Goal: Communication & Community: Answer question/provide support

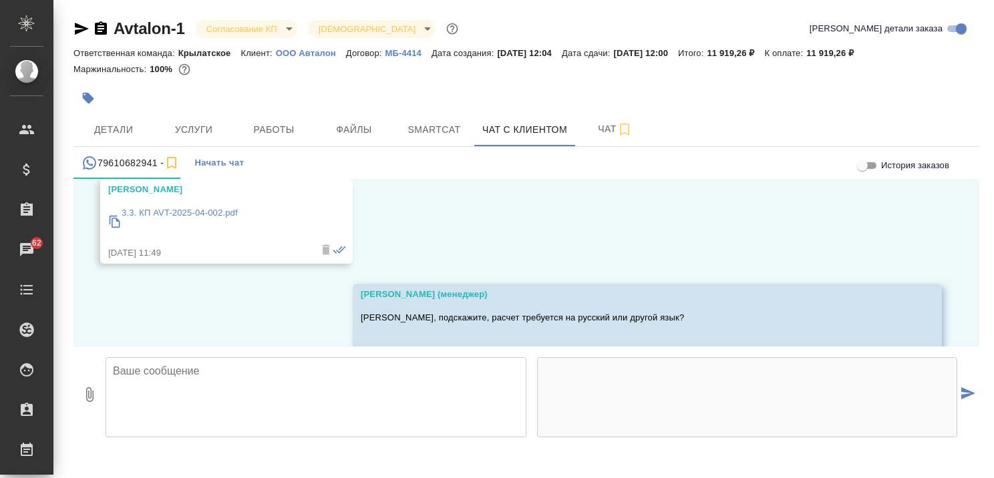
scroll to position [858, 0]
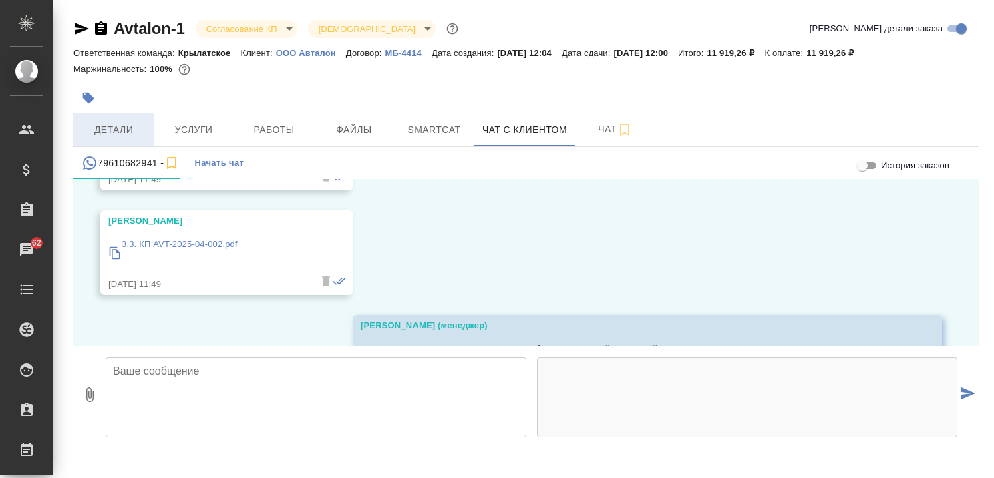
click at [126, 130] on span "Детали" at bounding box center [113, 130] width 64 height 17
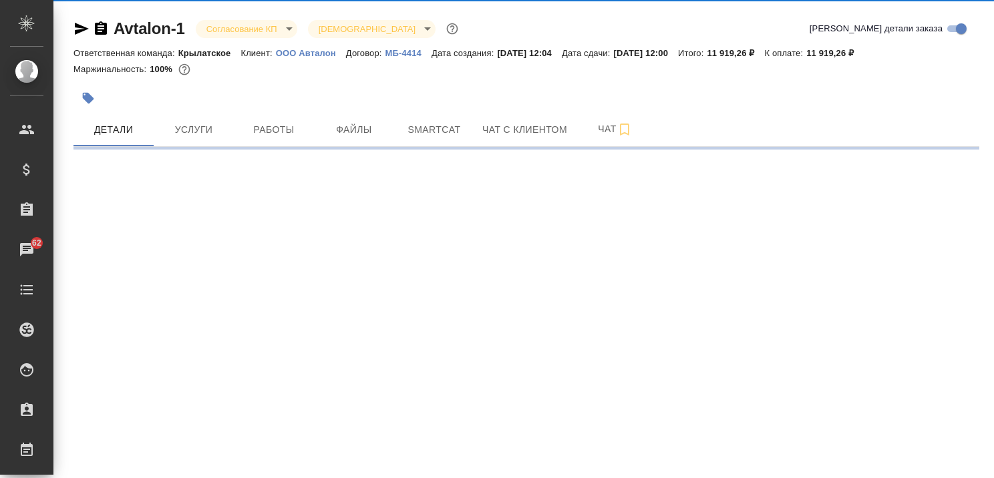
select select "RU"
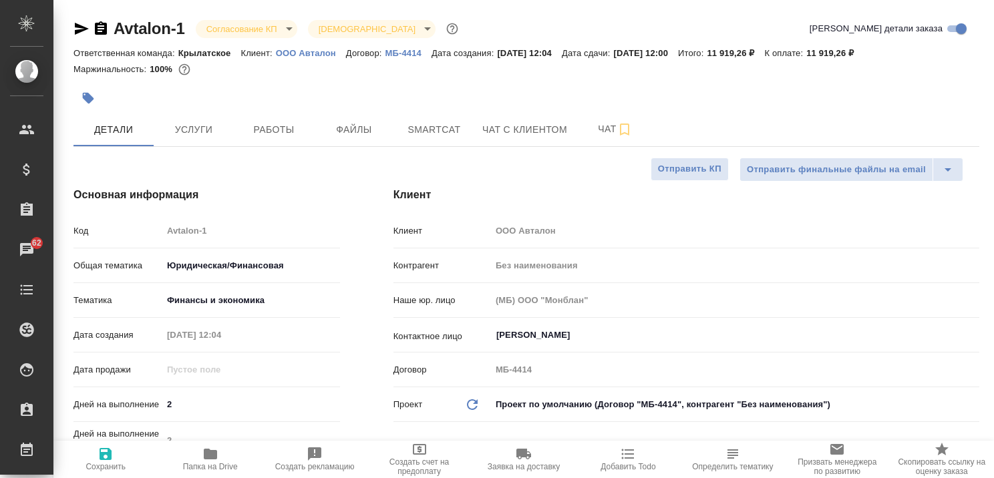
type textarea "x"
type input "Касаткина Александра"
type textarea "x"
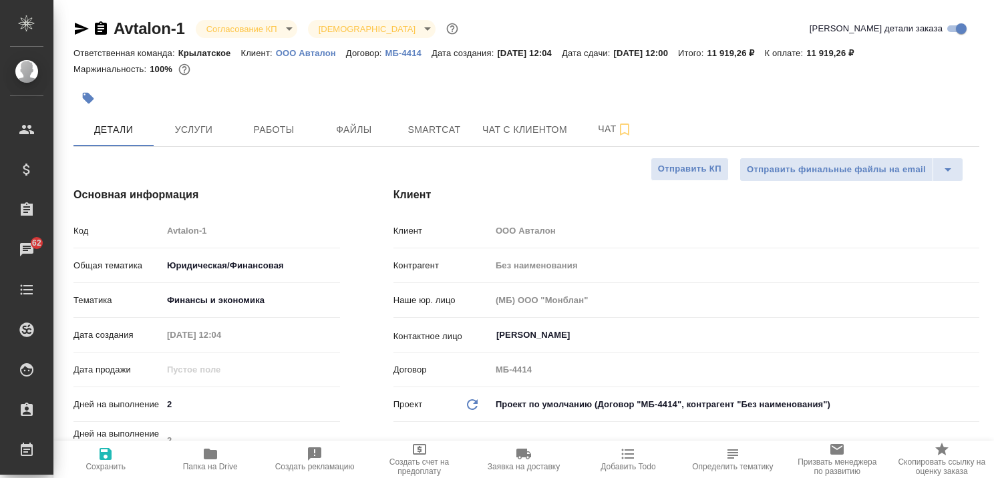
type textarea "x"
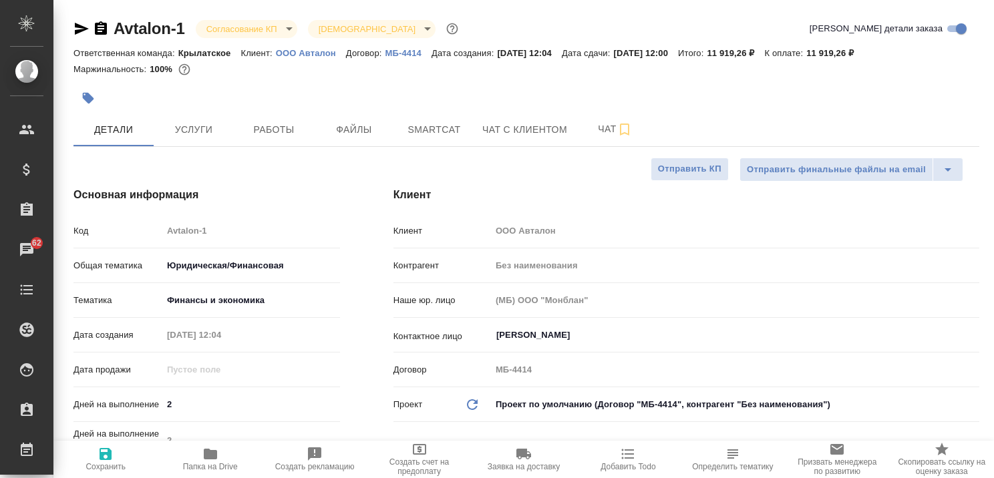
type textarea "x"
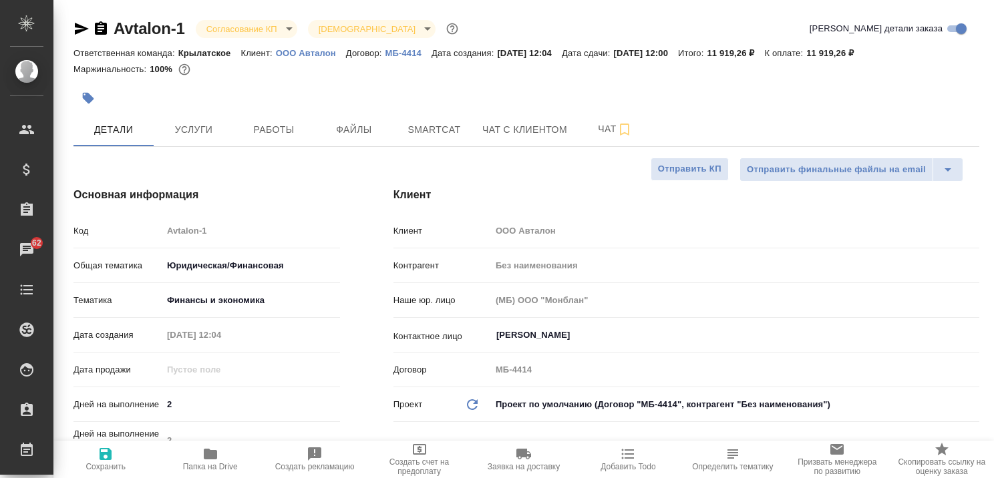
type textarea "x"
click at [506, 135] on span "Чат с клиентом" at bounding box center [524, 130] width 85 height 17
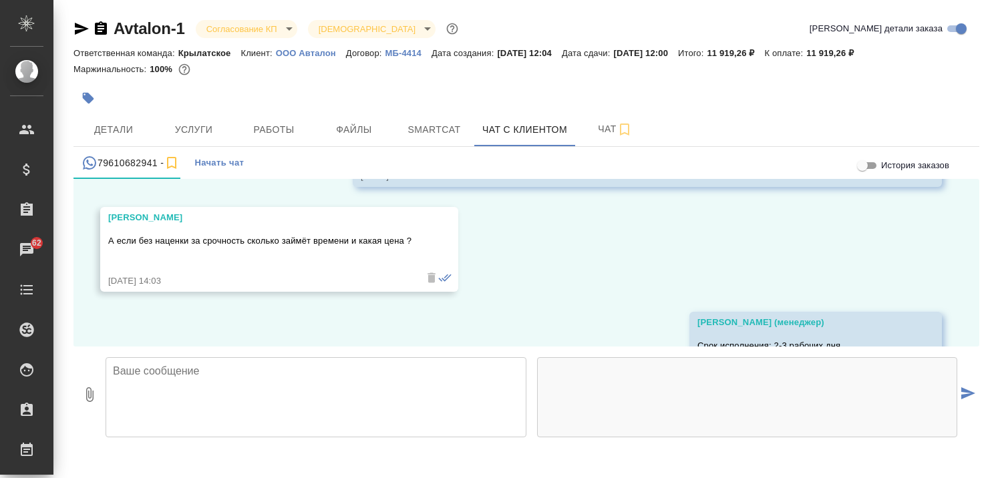
scroll to position [2194, 0]
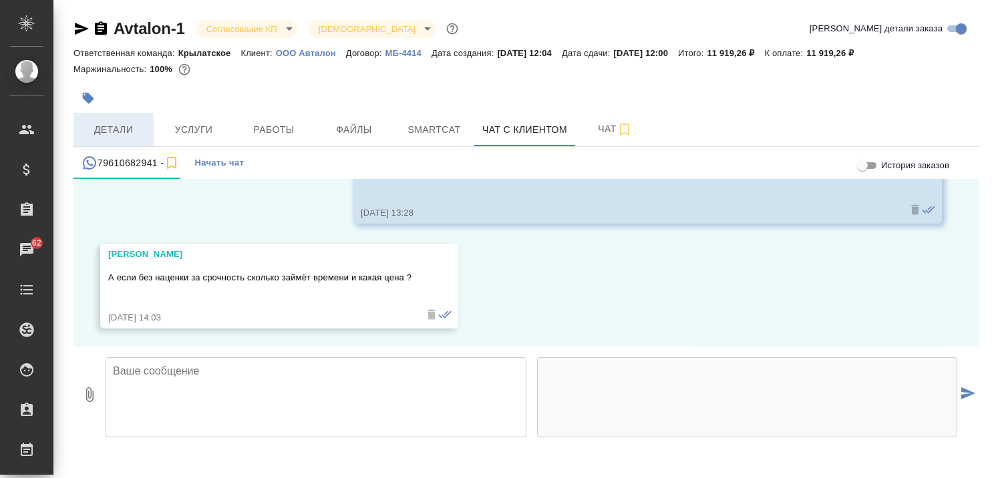
click at [115, 124] on span "Детали" at bounding box center [113, 130] width 64 height 17
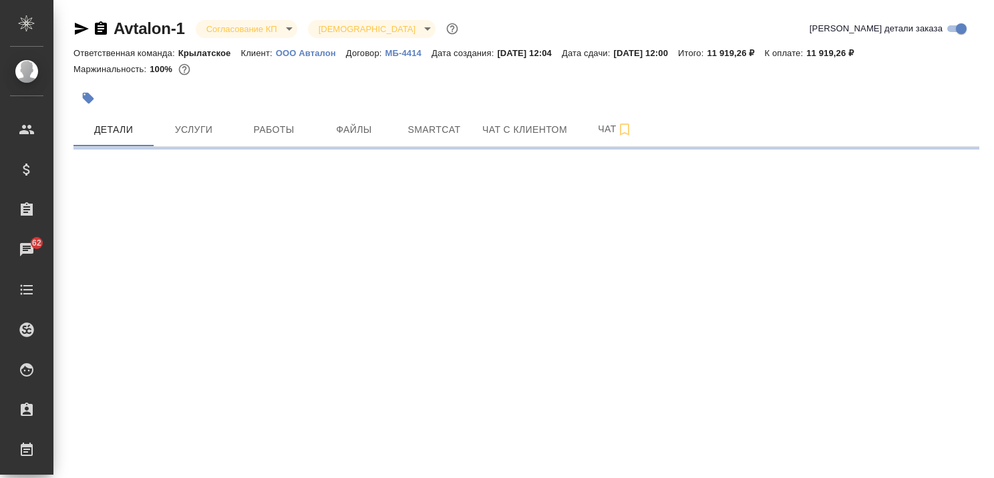
select select "RU"
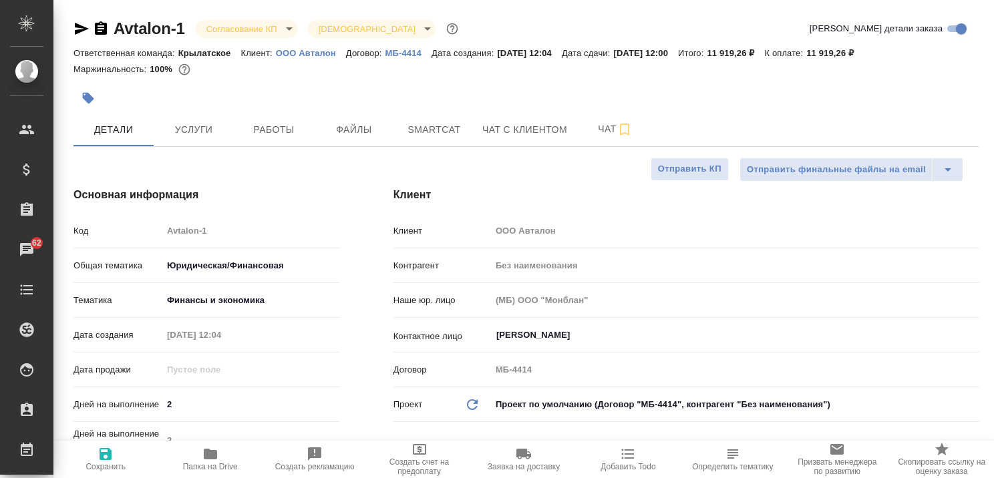
type textarea "x"
click at [524, 124] on span "Чат с клиентом" at bounding box center [524, 130] width 85 height 17
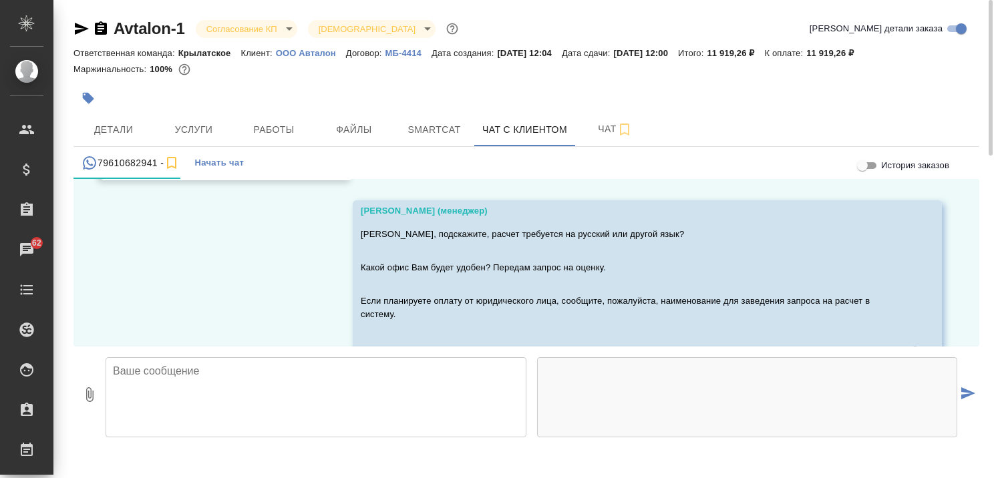
scroll to position [2327, 0]
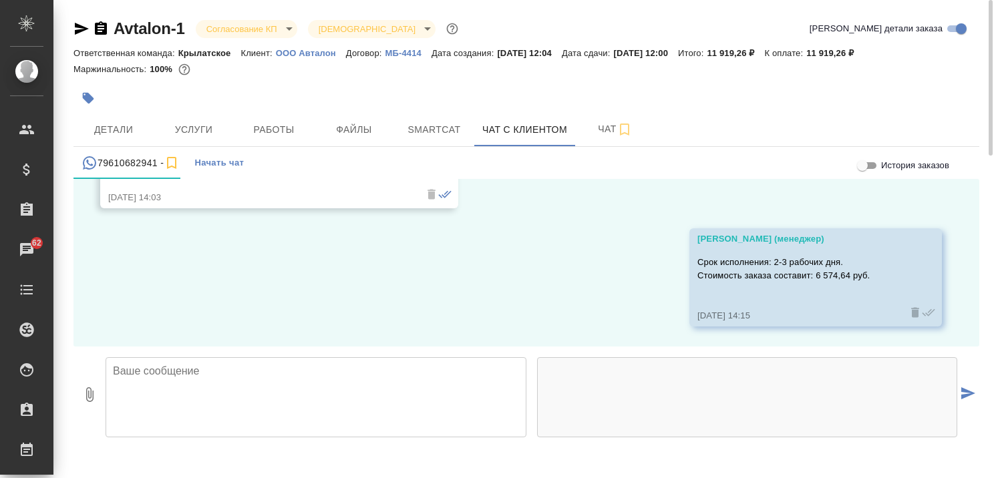
click at [279, 381] on textarea at bounding box center [316, 397] width 421 height 80
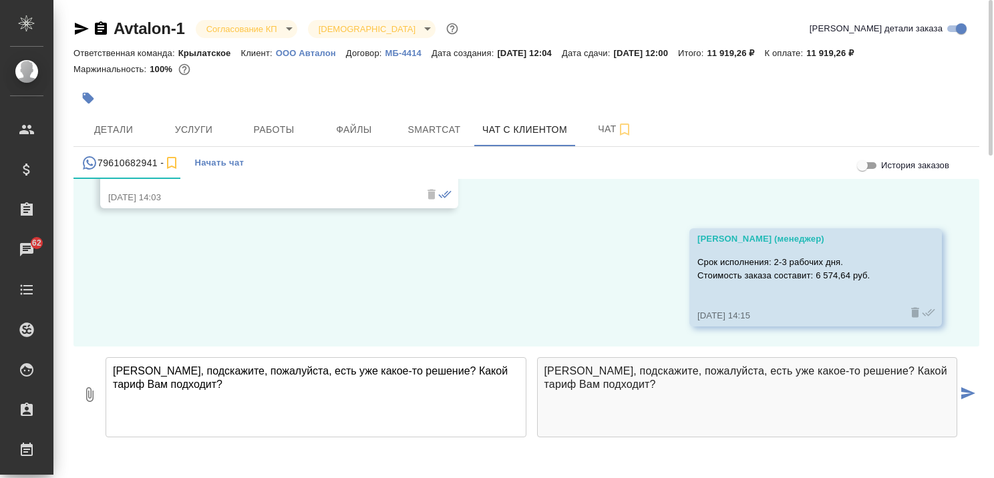
click at [490, 371] on textarea "Алина, подскажите, пожалуйста, есть уже какое-то решение? Какой тариф Вам подхо…" at bounding box center [316, 397] width 421 height 80
type textarea "Алина, подскажите, пожалуйста, есть уже какое-то решение? Какой тариф и сроки В…"
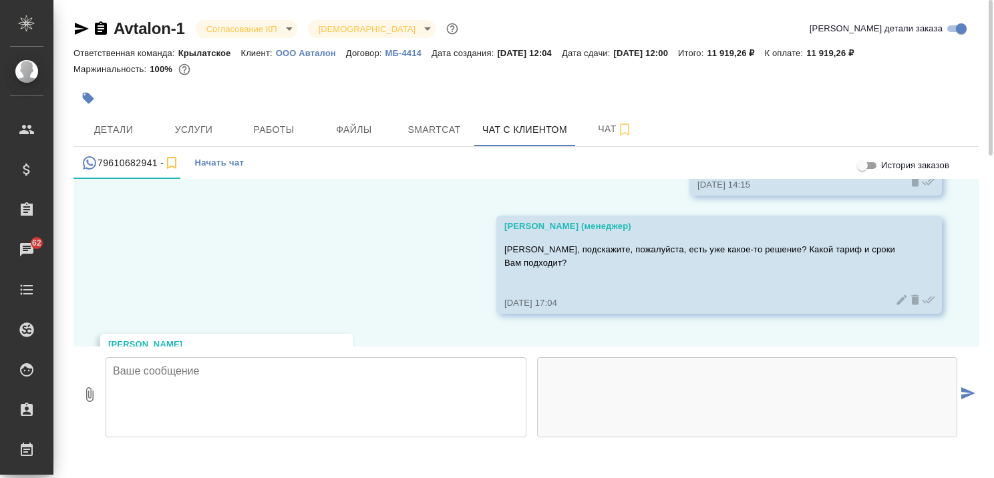
scroll to position [2551, 0]
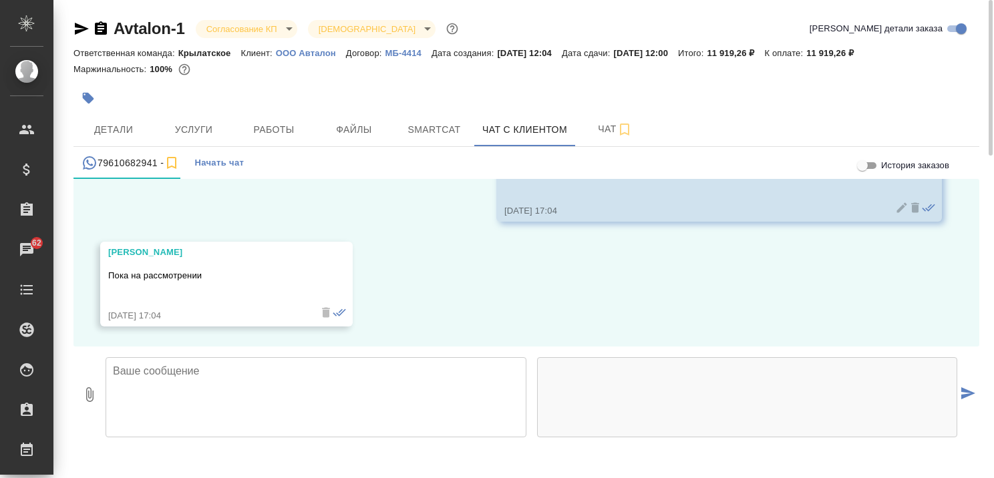
click at [361, 385] on textarea at bounding box center [316, 397] width 421 height 80
type textarea "А"
type textarea "Спасибо за уточнение!"
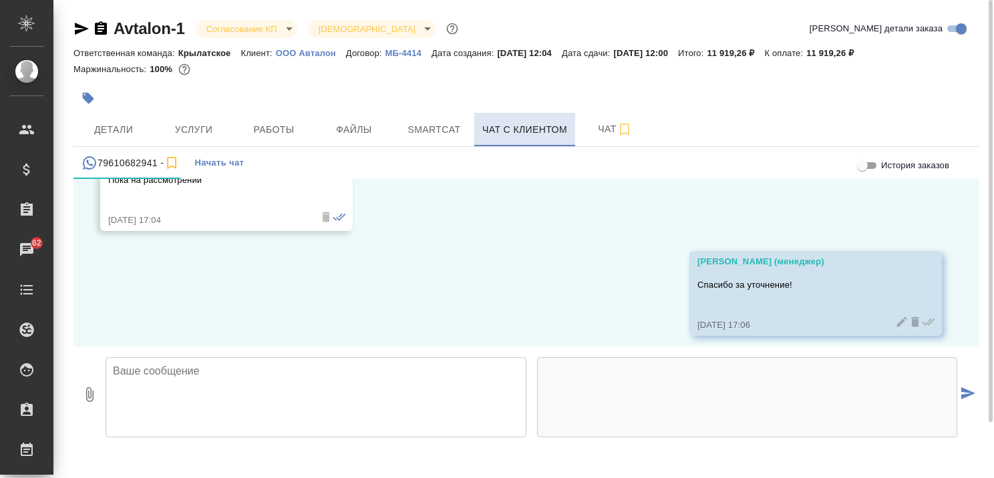
scroll to position [2656, 0]
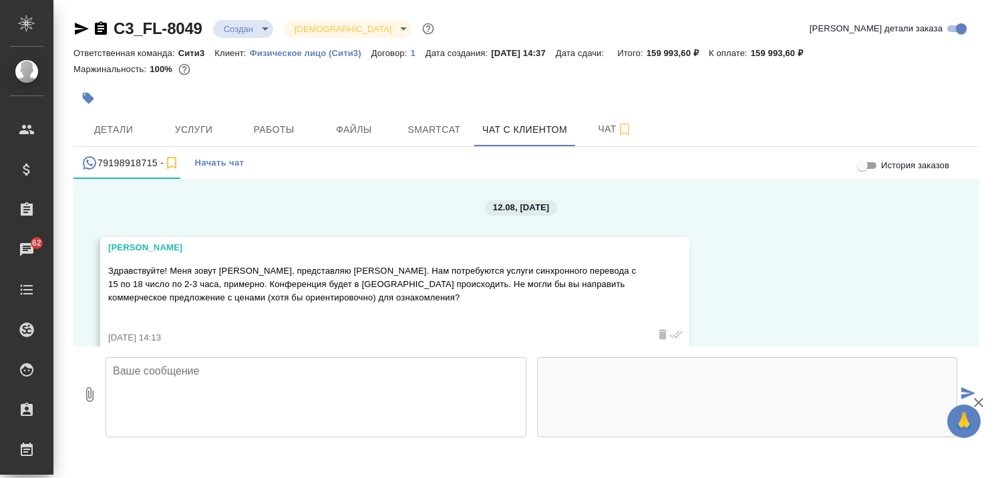
scroll to position [738, 0]
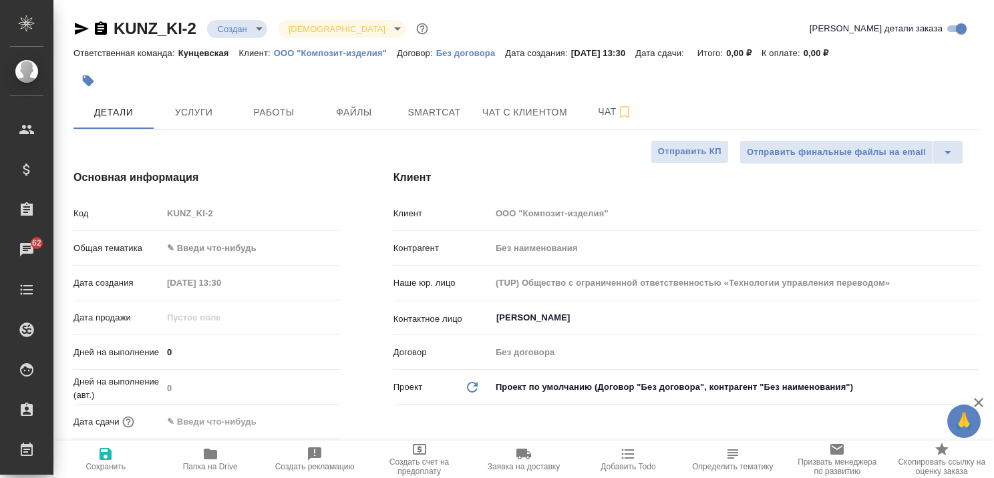
select select "RU"
click at [355, 51] on p "ООО "Композит-изделия"" at bounding box center [335, 53] width 123 height 10
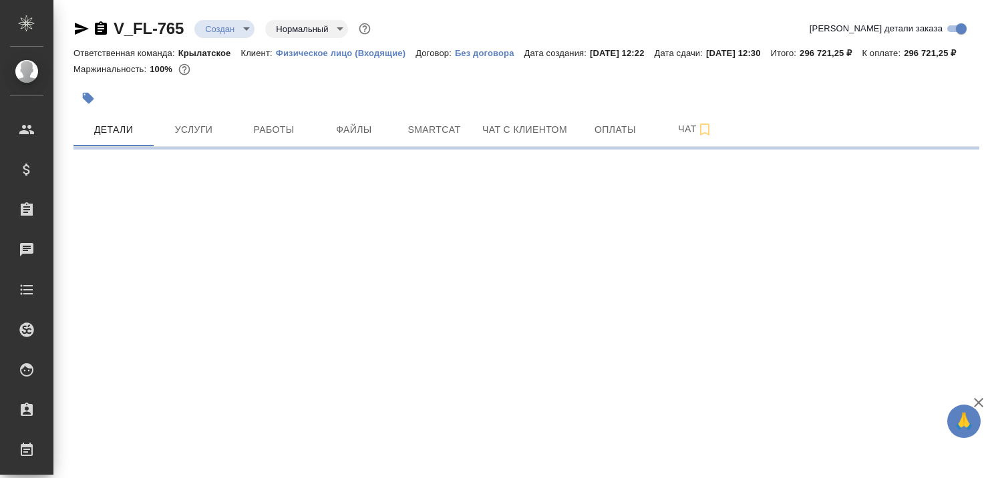
select select "RU"
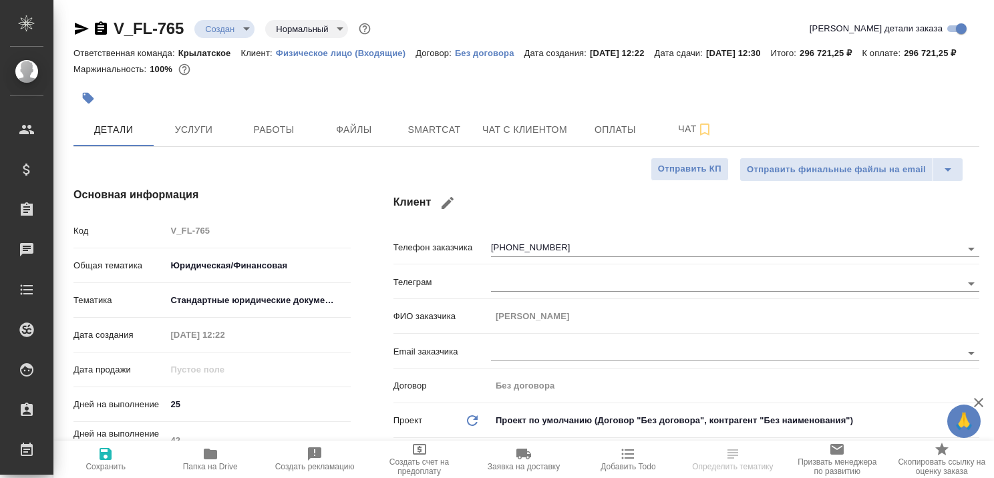
type textarea "x"
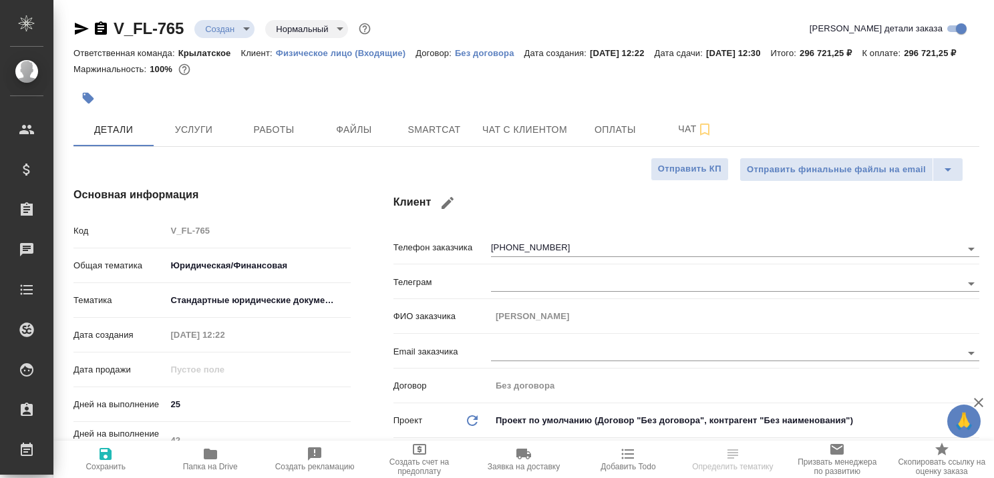
type textarea "x"
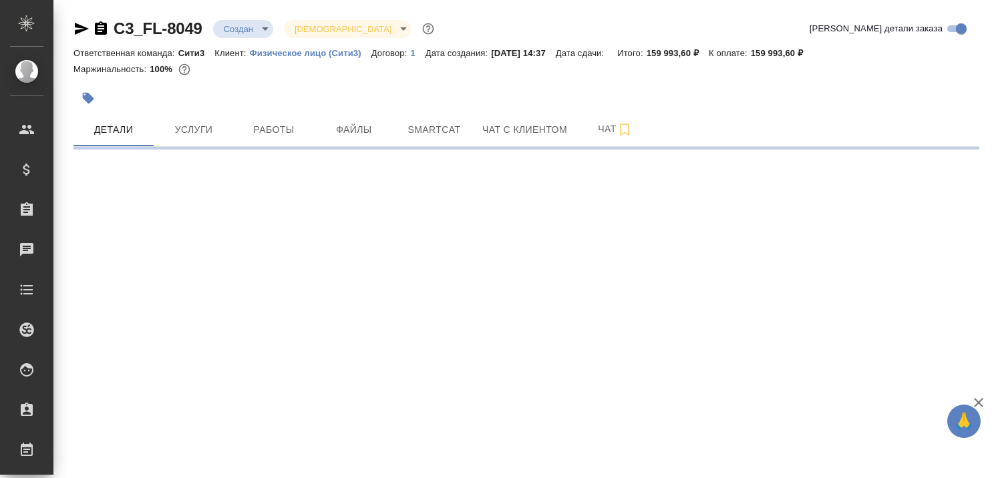
select select "RU"
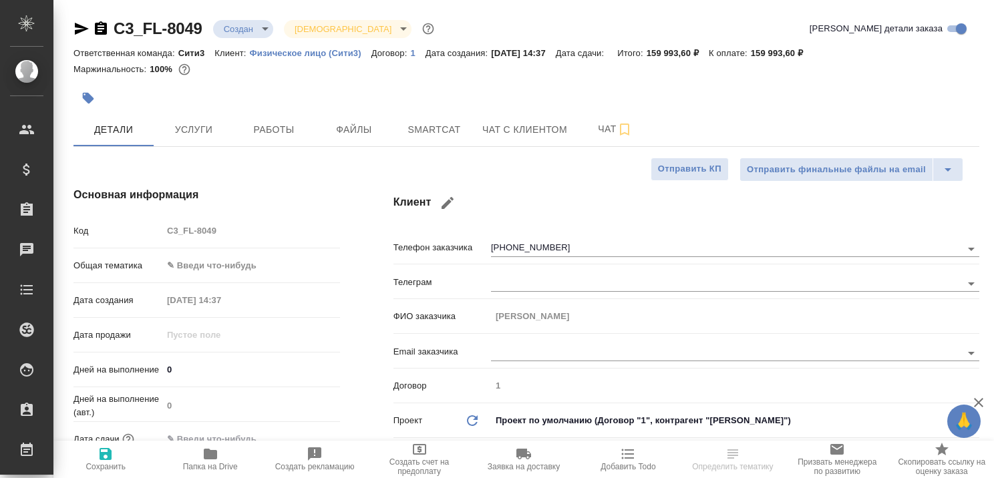
type textarea "x"
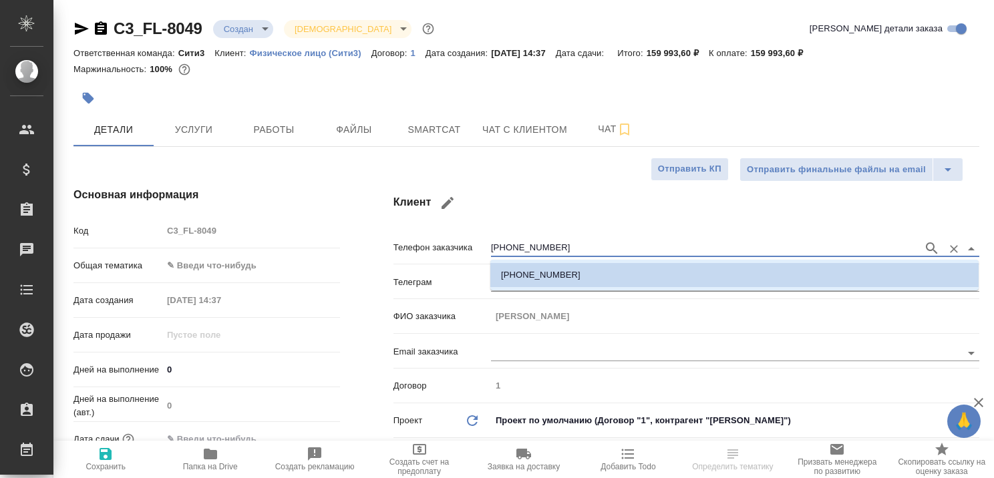
drag, startPoint x: 569, startPoint y: 249, endPoint x: 489, endPoint y: 253, distance: 80.3
click at [489, 253] on div "Телефон заказчика +79198918715" at bounding box center [686, 246] width 586 height 23
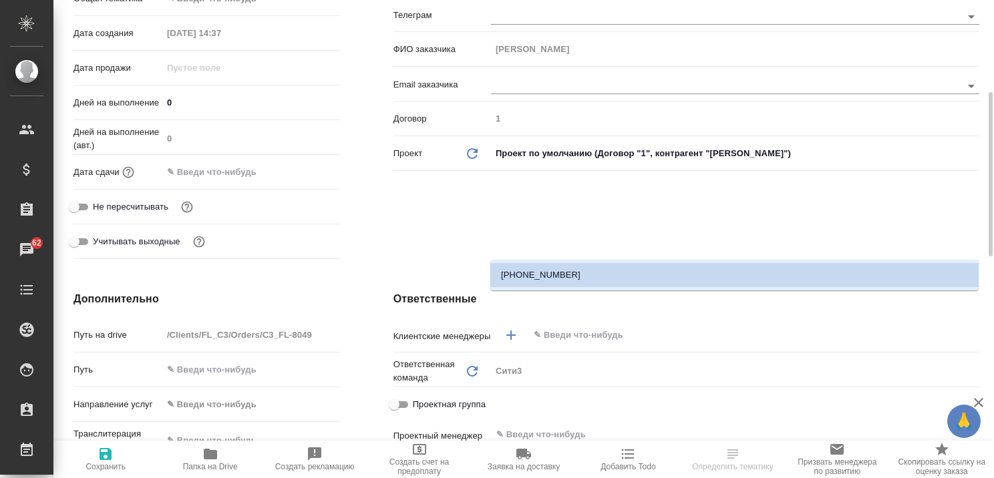
scroll to position [601, 0]
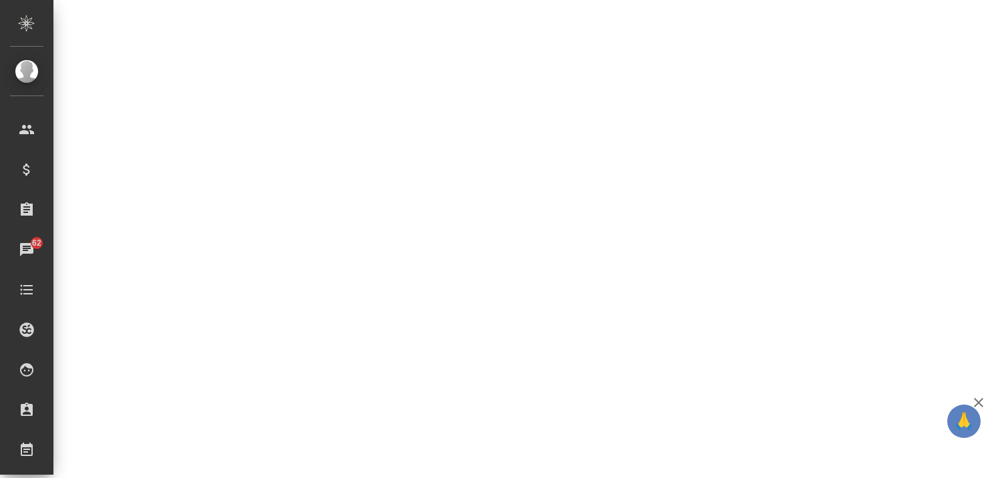
select select "RU"
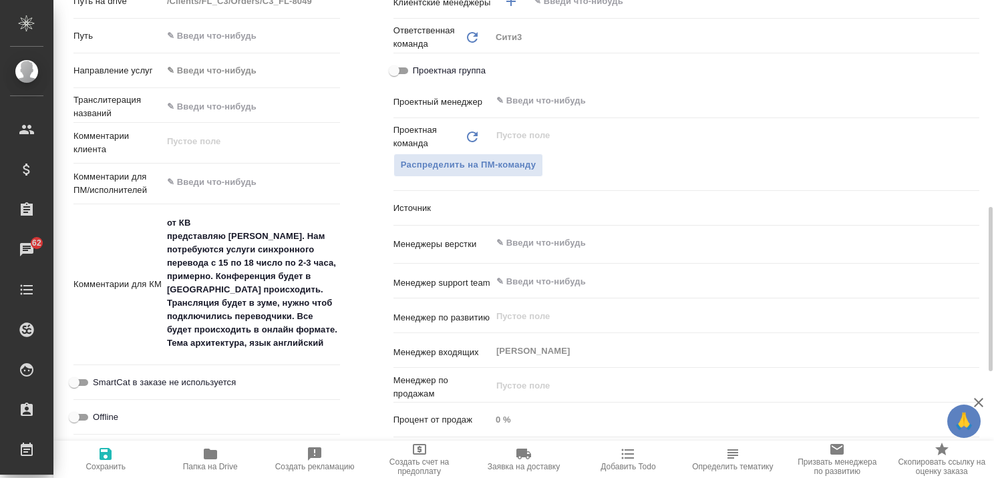
type textarea "x"
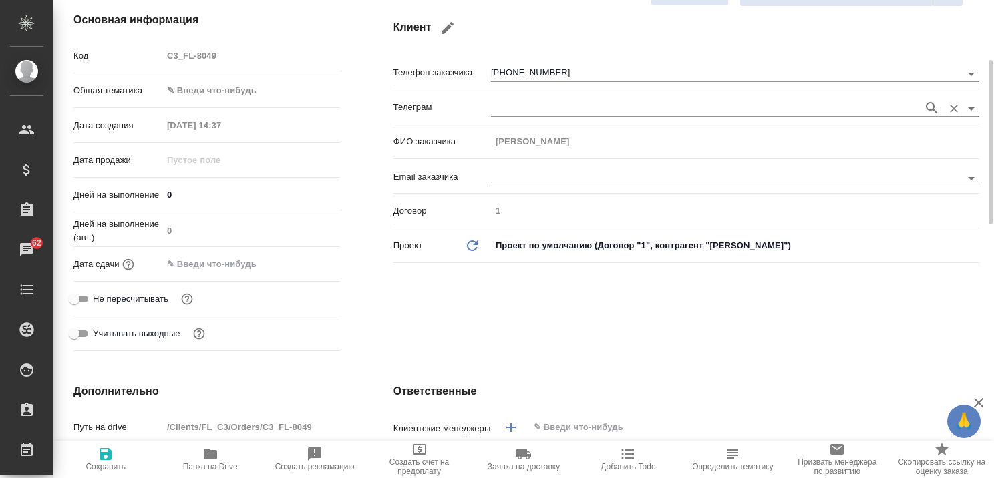
scroll to position [0, 0]
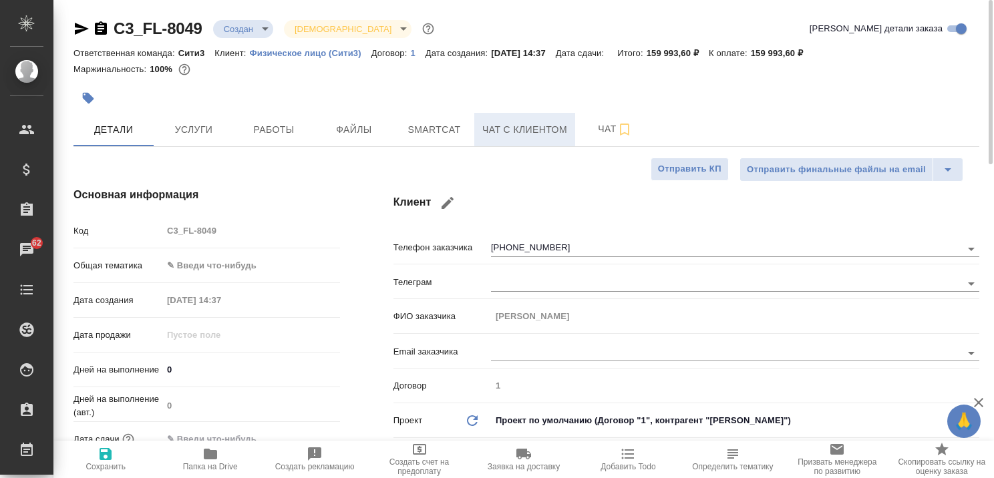
click at [513, 126] on span "Чат с клиентом" at bounding box center [524, 130] width 85 height 17
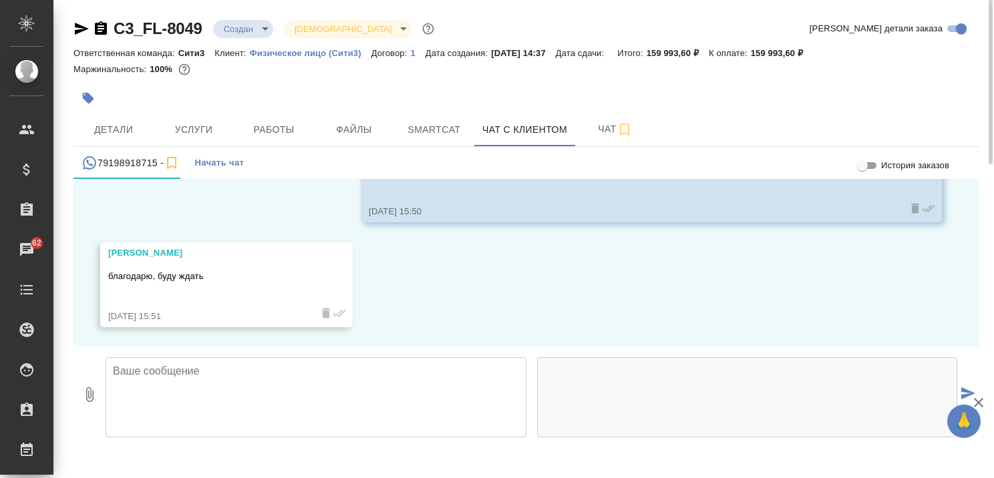
scroll to position [671, 0]
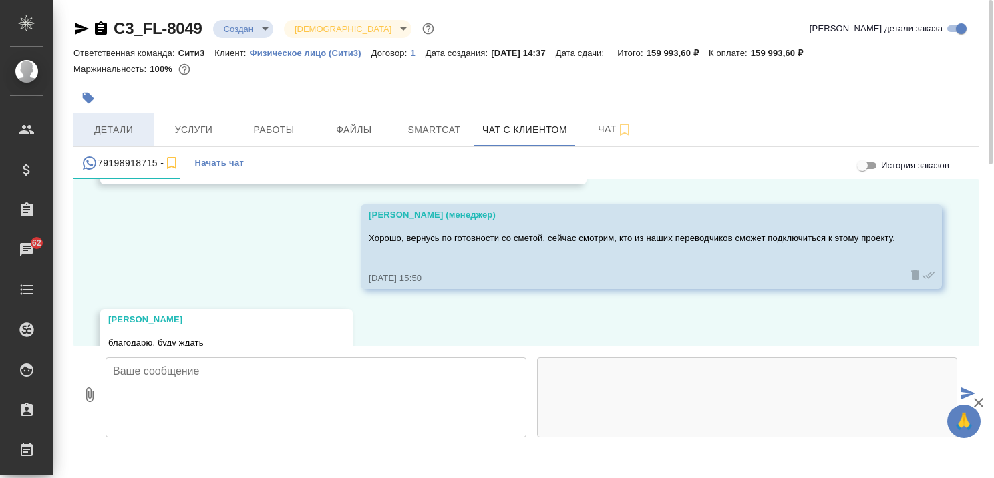
click at [117, 129] on span "Детали" at bounding box center [113, 130] width 64 height 17
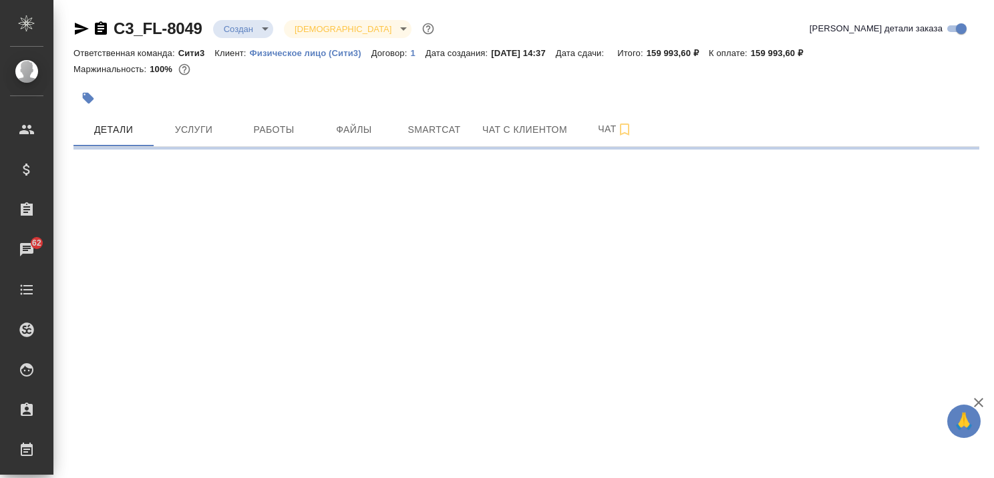
select select "RU"
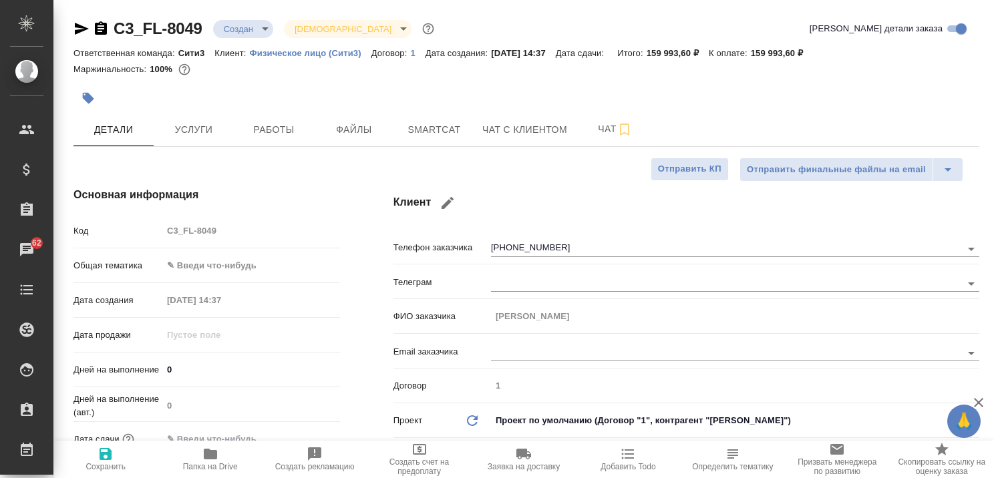
type textarea "x"
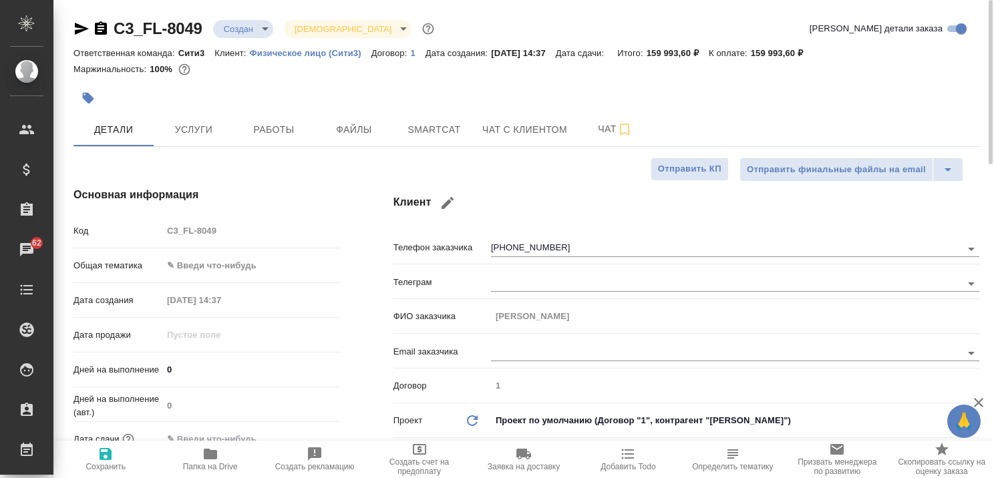
type textarea "x"
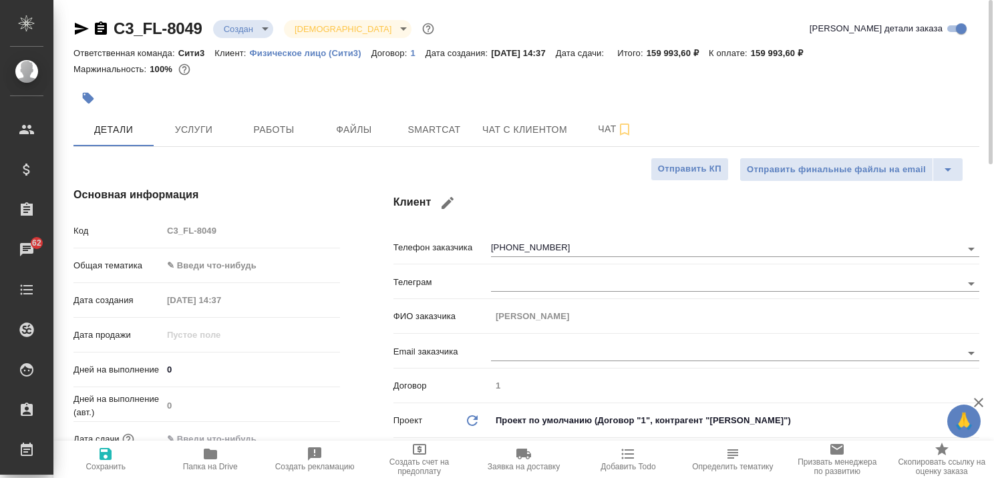
type textarea "x"
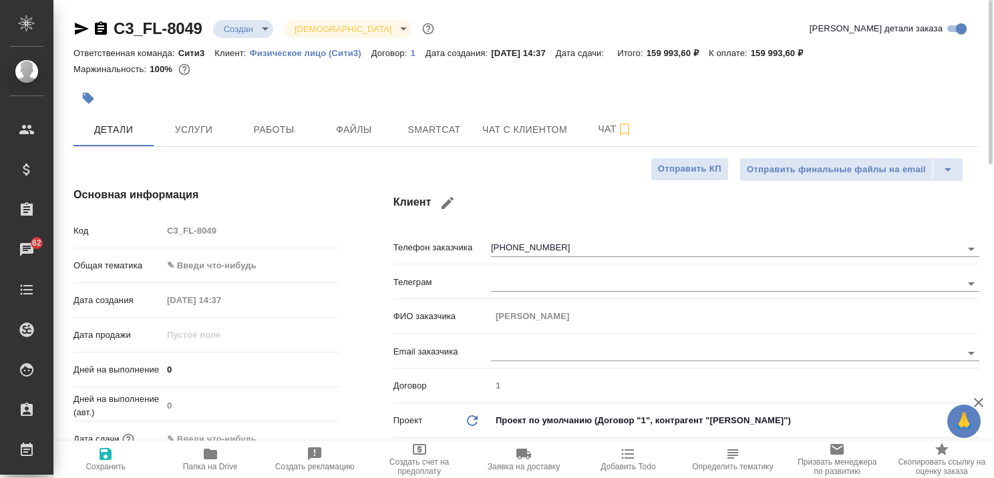
type textarea "x"
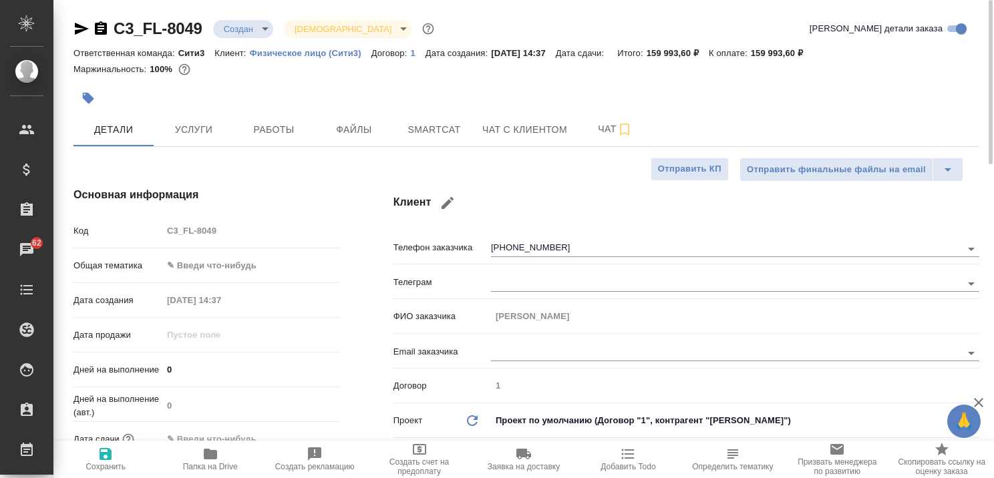
type textarea "x"
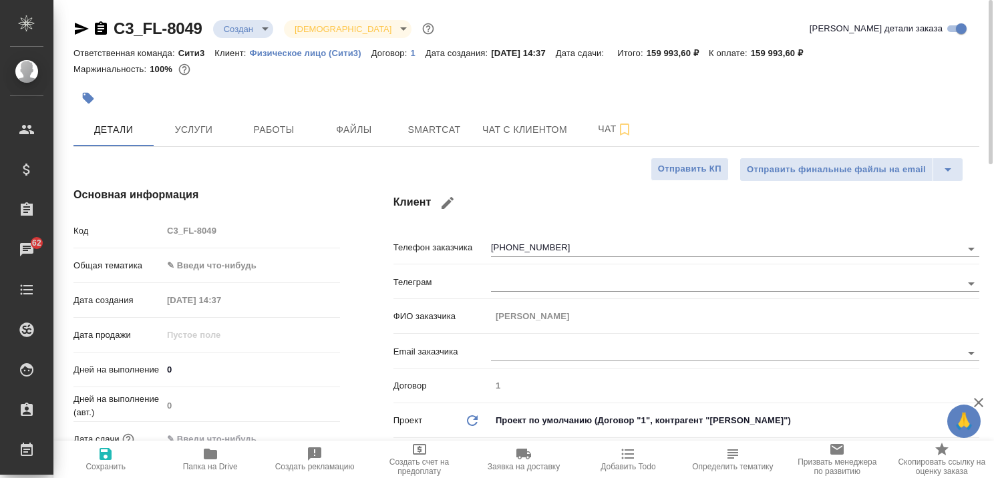
type textarea "x"
click at [520, 118] on button "Чат с клиентом" at bounding box center [524, 129] width 101 height 33
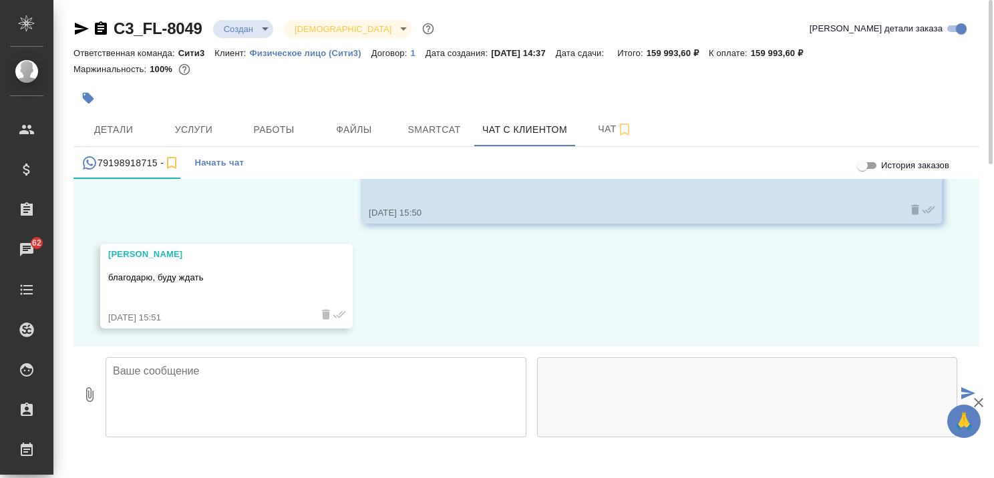
scroll to position [738, 0]
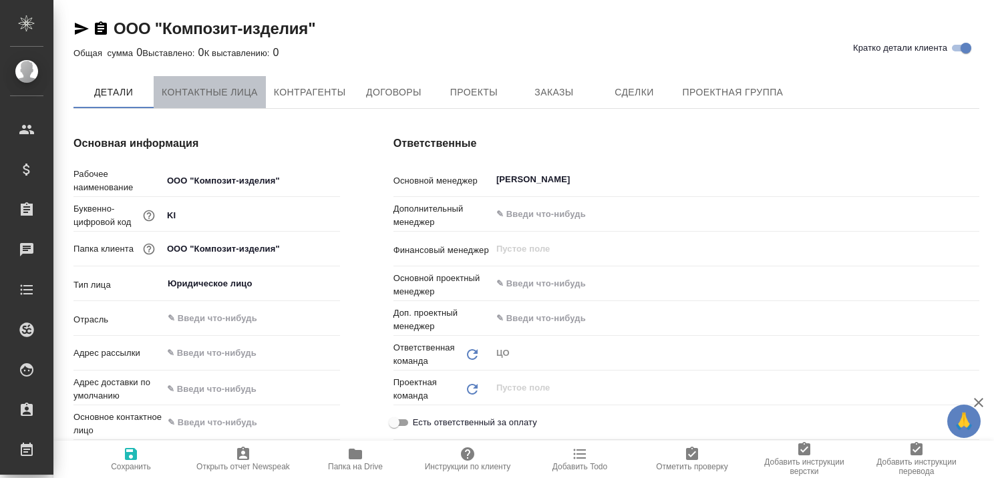
click at [219, 88] on span "Контактные лица" at bounding box center [210, 92] width 96 height 17
type textarea "x"
select select "RU"
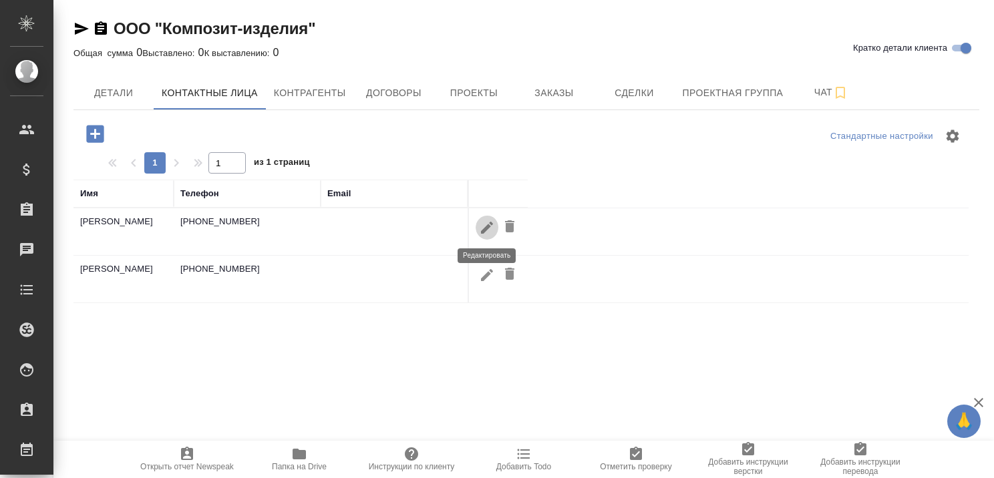
click at [485, 228] on icon "button" at bounding box center [487, 227] width 12 height 12
type input "Дарья"
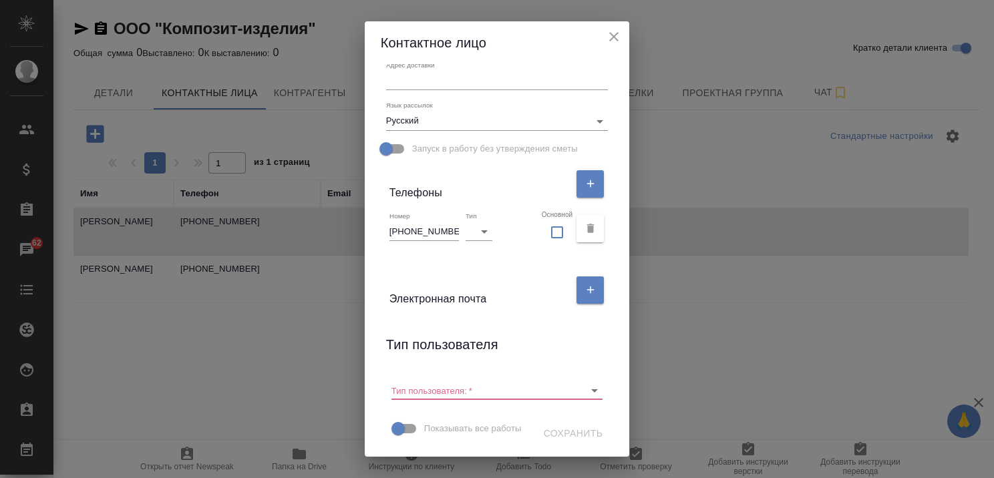
scroll to position [200, 0]
drag, startPoint x: 452, startPoint y: 205, endPoint x: 387, endPoint y: 208, distance: 64.9
click at [389, 222] on input "+79259244854" at bounding box center [423, 231] width 69 height 19
click at [617, 40] on icon "close" at bounding box center [614, 37] width 16 height 16
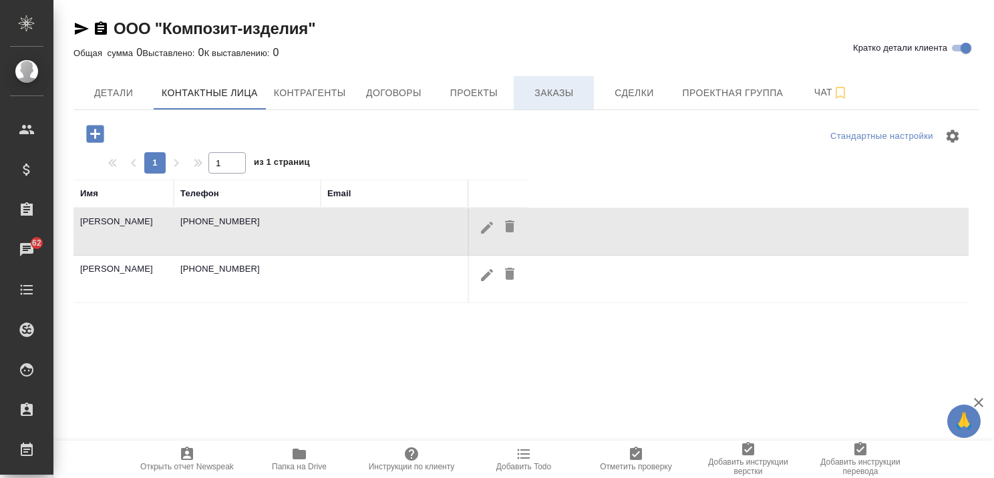
click at [566, 95] on span "Заказы" at bounding box center [554, 93] width 64 height 17
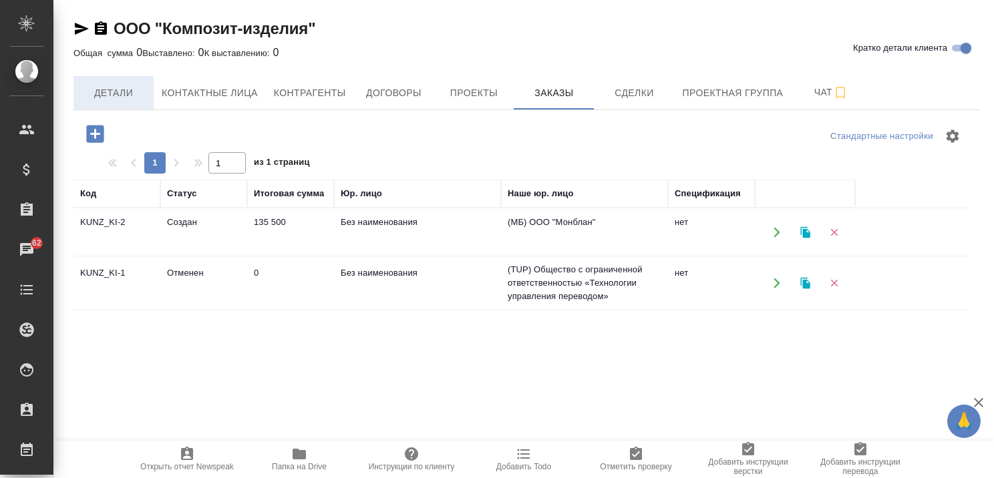
click at [114, 90] on span "Детали" at bounding box center [113, 93] width 64 height 17
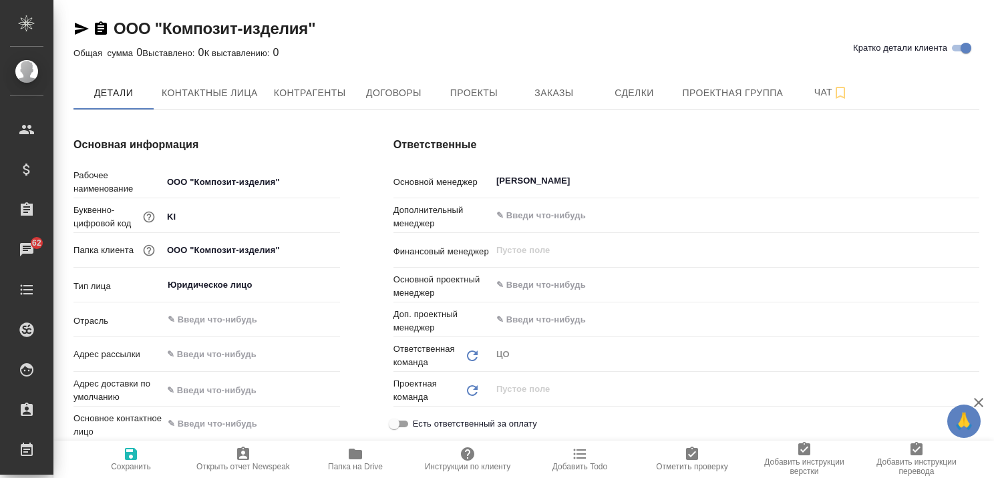
type textarea "x"
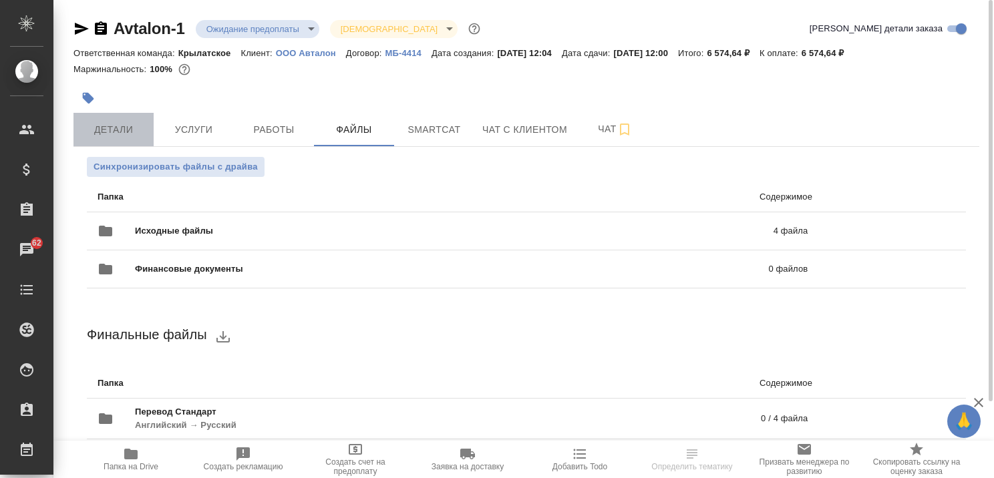
click at [125, 126] on span "Детали" at bounding box center [113, 130] width 64 height 17
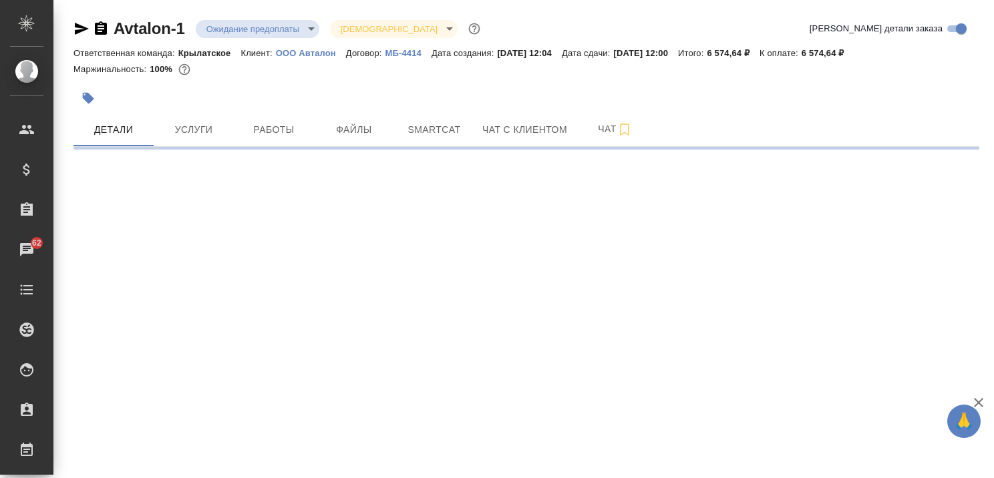
select select "RU"
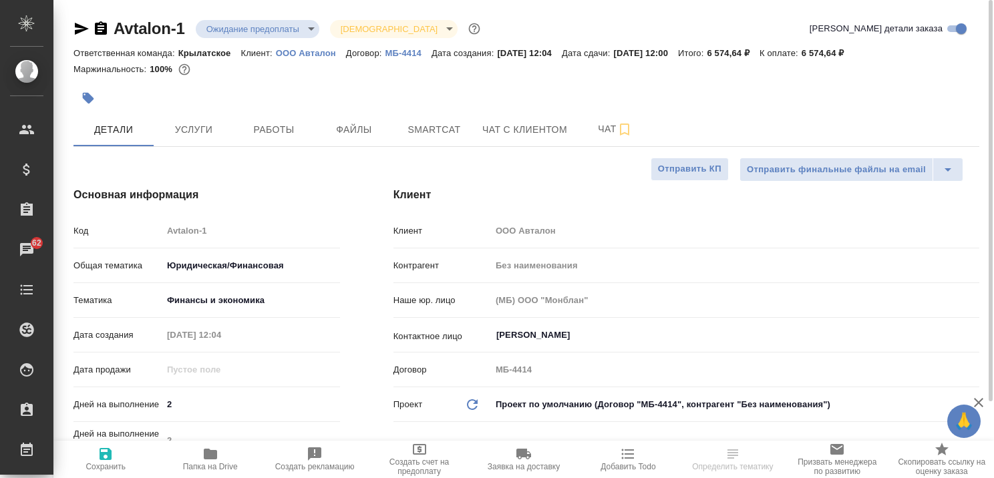
type textarea "x"
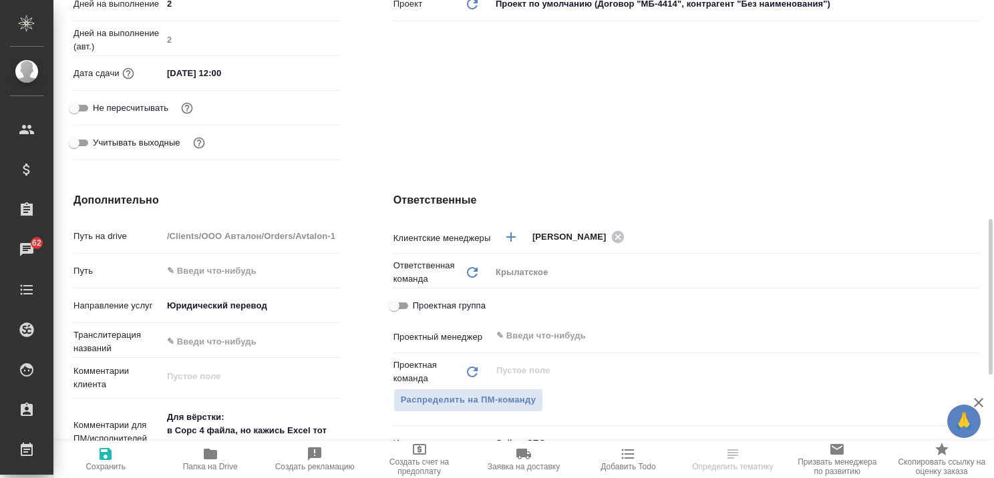
scroll to position [534, 0]
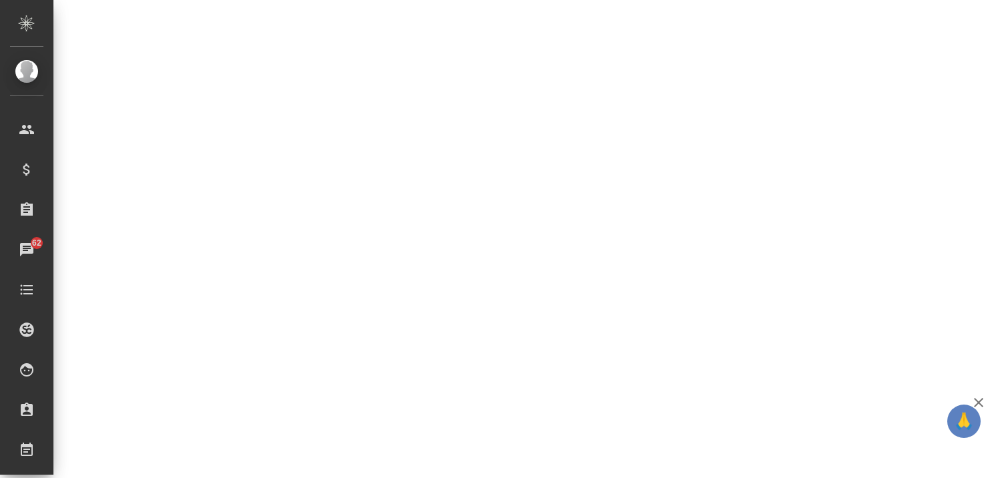
select select "RU"
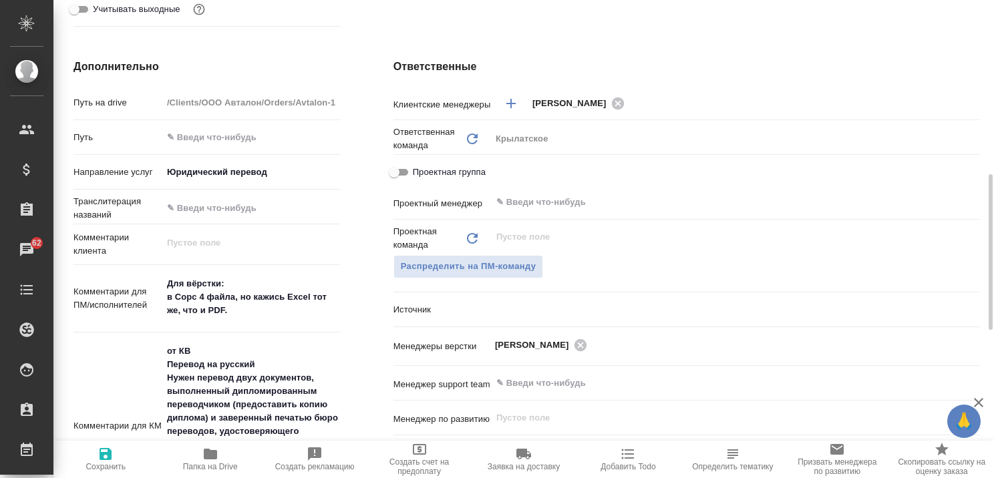
type textarea "x"
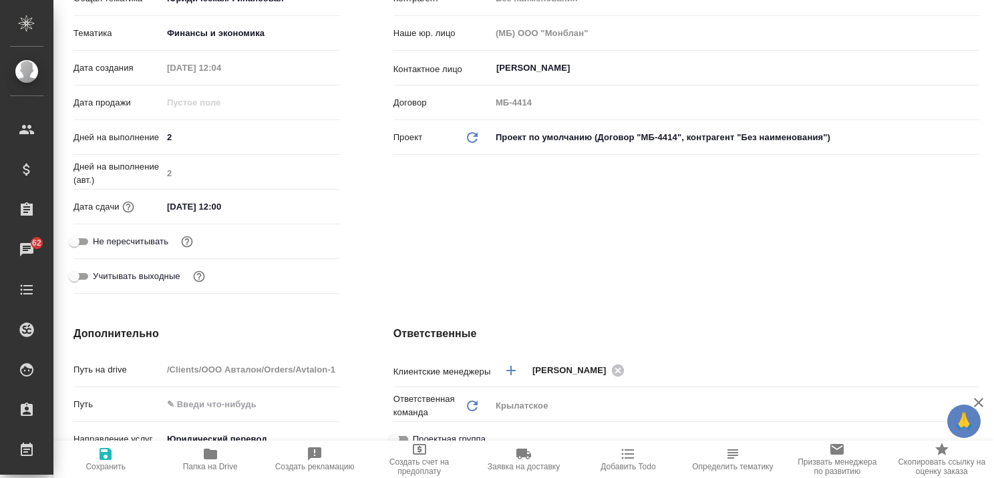
scroll to position [0, 0]
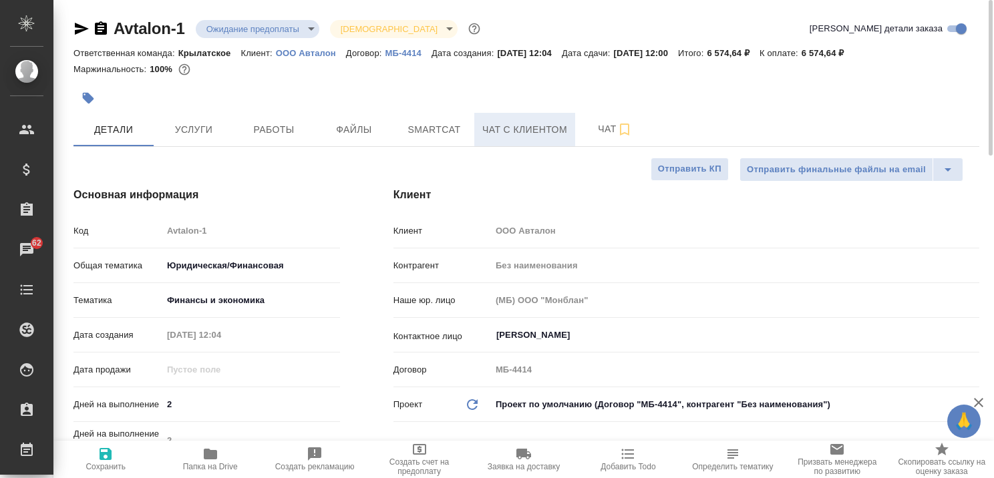
click at [520, 120] on button "Чат с клиентом" at bounding box center [524, 129] width 101 height 33
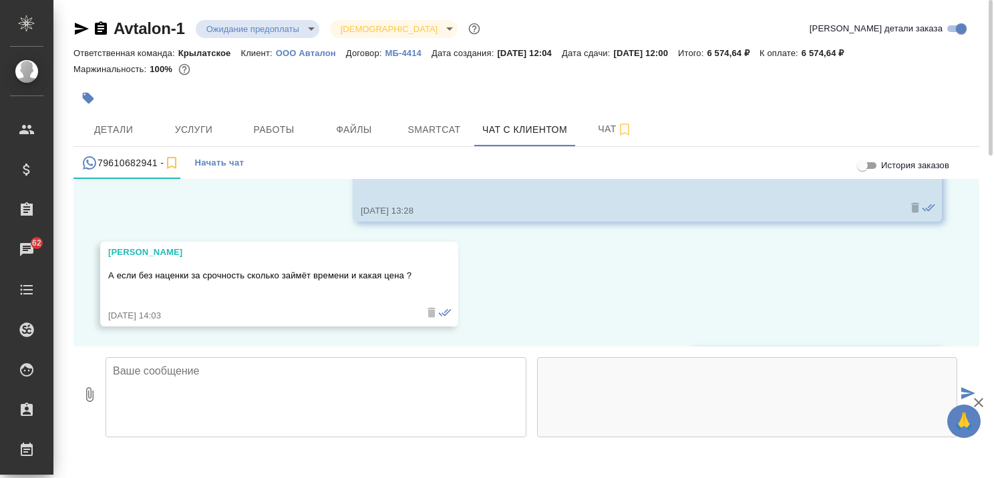
scroll to position [2327, 0]
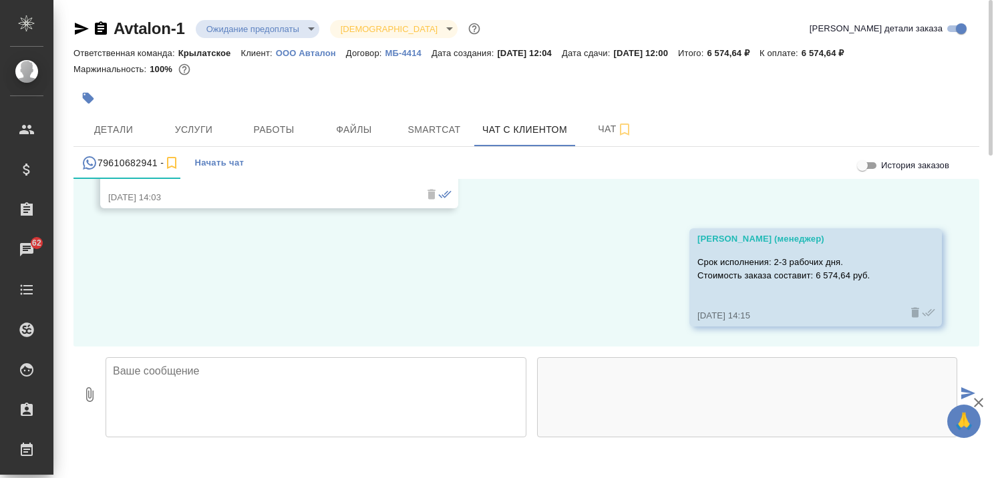
click at [116, 271] on div "12.08, вторник Касаткина Александра (менеджер) Алина, здравствуйте! В этот чат …" at bounding box center [526, 263] width 906 height 168
drag, startPoint x: 94, startPoint y: 159, endPoint x: 118, endPoint y: 160, distance: 24.1
click at [118, 160] on div "79610682941 -" at bounding box center [130, 163] width 98 height 17
click at [134, 267] on div "12.08, вторник Касаткина Александра (менеджер) Алина, здравствуйте! В этот чат …" at bounding box center [526, 263] width 906 height 168
drag, startPoint x: 99, startPoint y: 162, endPoint x: 115, endPoint y: 162, distance: 16.0
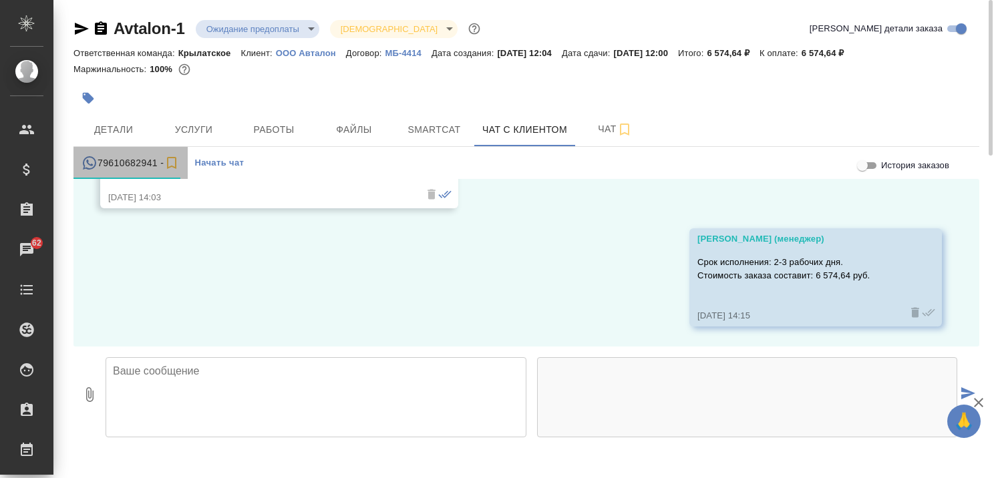
click at [115, 162] on div "79610682941 -" at bounding box center [130, 163] width 98 height 17
click at [118, 251] on div "12.08, вторник Касаткина Александра (менеджер) Алина, здравствуйте! В этот чат …" at bounding box center [526, 263] width 906 height 168
click at [154, 162] on div "79610682941 -" at bounding box center [130, 163] width 98 height 17
click at [166, 259] on div "12.08, вторник Касаткина Александра (менеджер) Алина, здравствуйте! В этот чат …" at bounding box center [526, 263] width 906 height 168
click at [118, 260] on div "12.08, вторник Касаткина Александра (менеджер) Алина, здравствуйте! В этот чат …" at bounding box center [526, 263] width 906 height 168
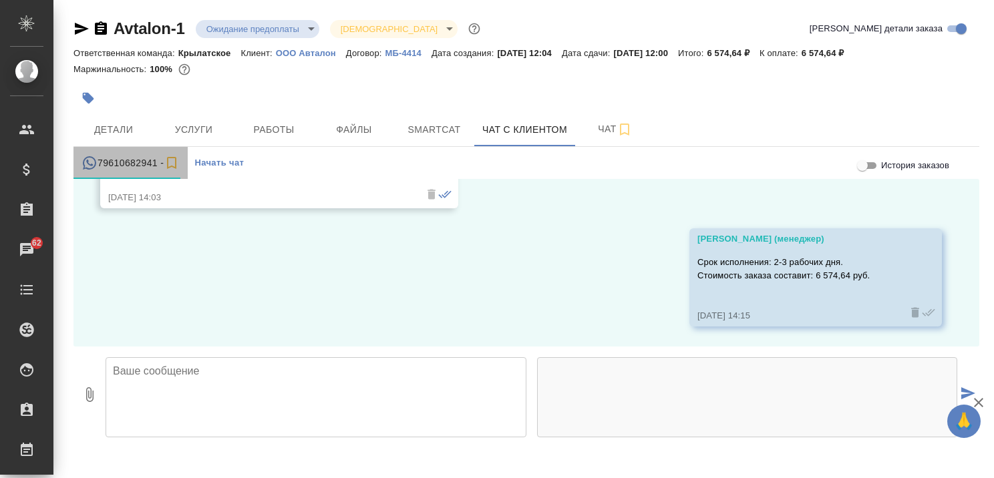
drag, startPoint x: 99, startPoint y: 160, endPoint x: 122, endPoint y: 160, distance: 23.4
click at [100, 258] on div "12.08, вторник Касаткина Александра (менеджер) Алина, здравствуйте! В этот чат …" at bounding box center [526, 263] width 906 height 168
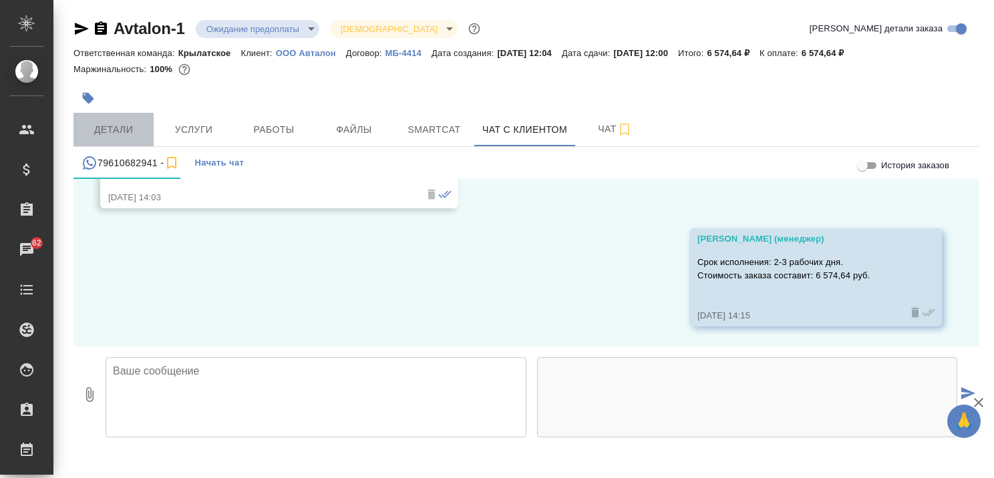
click at [134, 136] on span "Детали" at bounding box center [113, 130] width 64 height 17
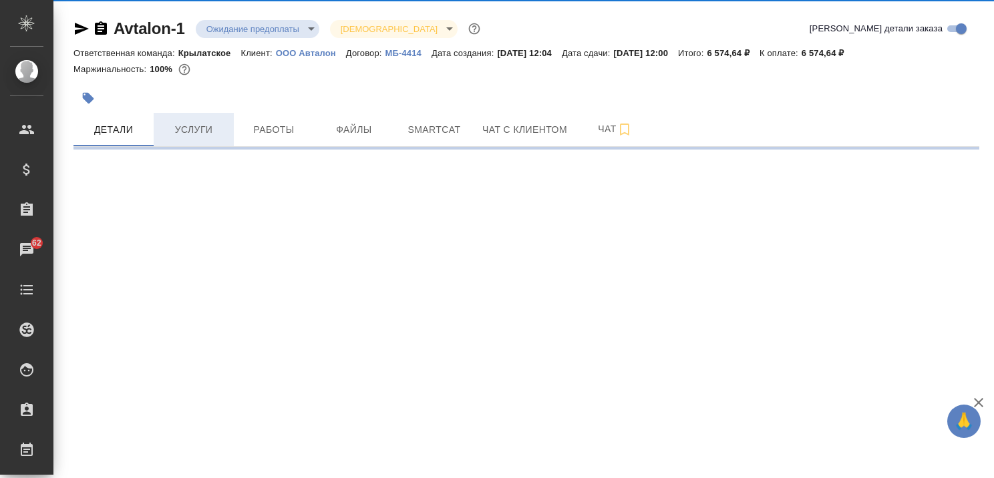
select select "RU"
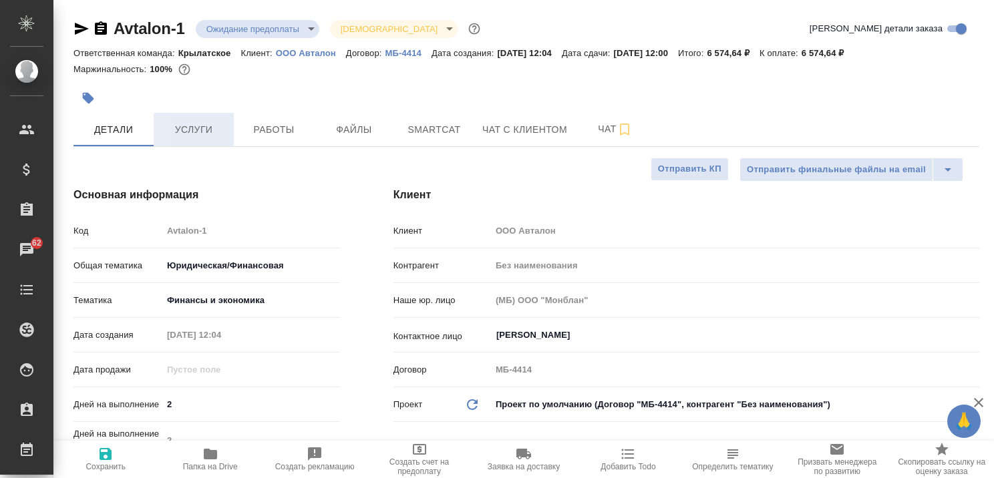
type textarea "x"
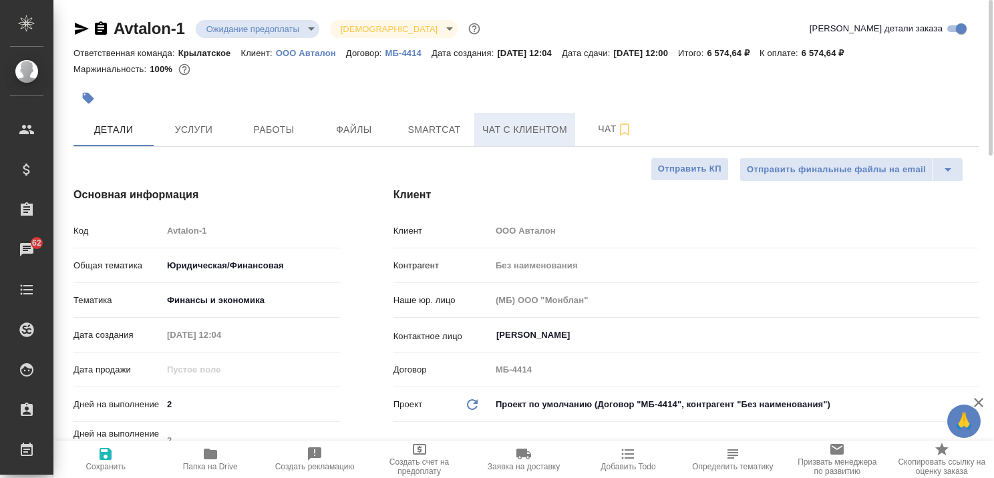
click at [498, 131] on span "Чат с клиентом" at bounding box center [524, 130] width 85 height 17
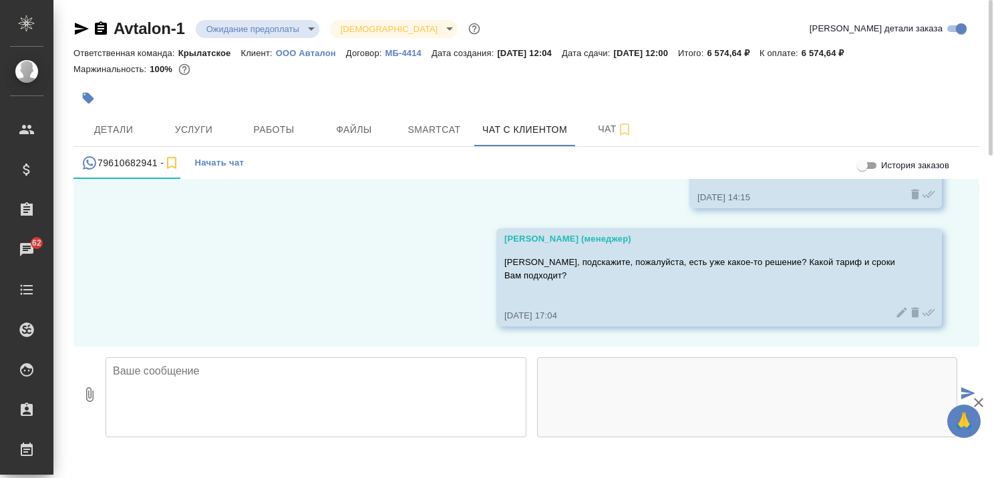
scroll to position [2446, 0]
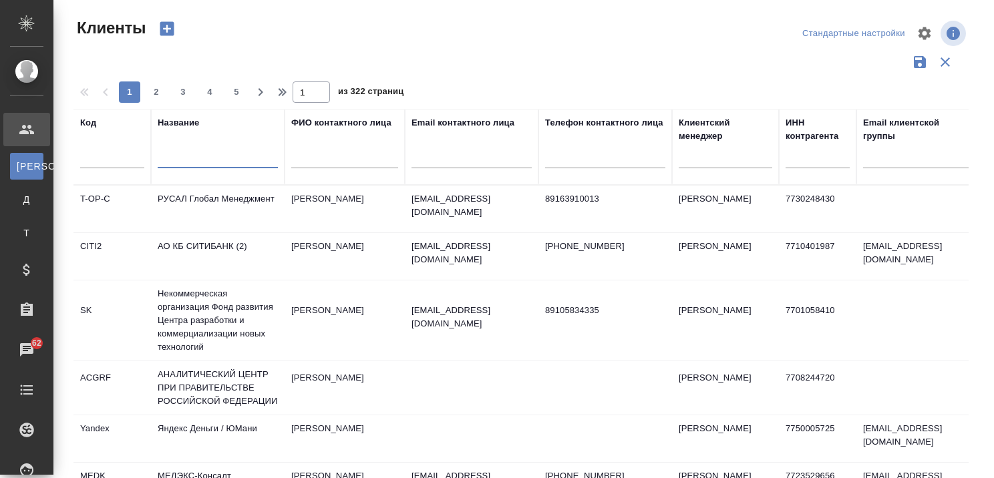
select select "RU"
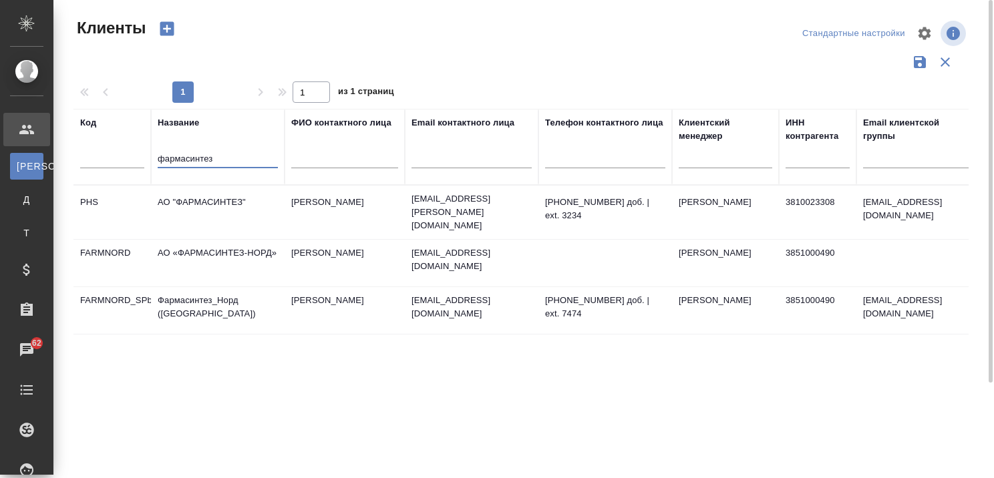
type input "фармасинтез"
click at [220, 236] on td "Фармасинтез_Норд ([GEOGRAPHIC_DATA])" at bounding box center [218, 212] width 134 height 47
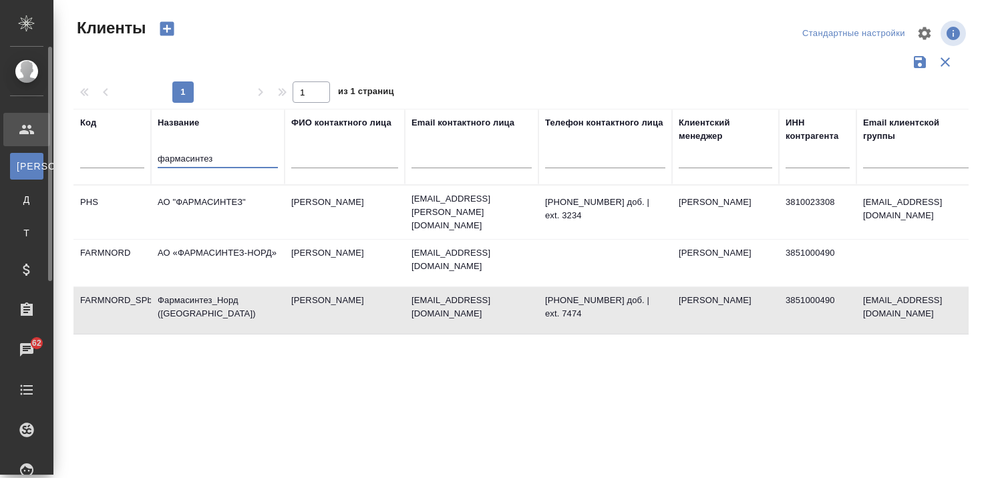
drag, startPoint x: 251, startPoint y: 157, endPoint x: 24, endPoint y: 170, distance: 227.5
click at [23, 170] on div ".cls-1 fill:#fff; AWATERA Kairova Bella Клиенты К Клиенты Д Договоры Т Тендеры …" at bounding box center [497, 239] width 994 height 478
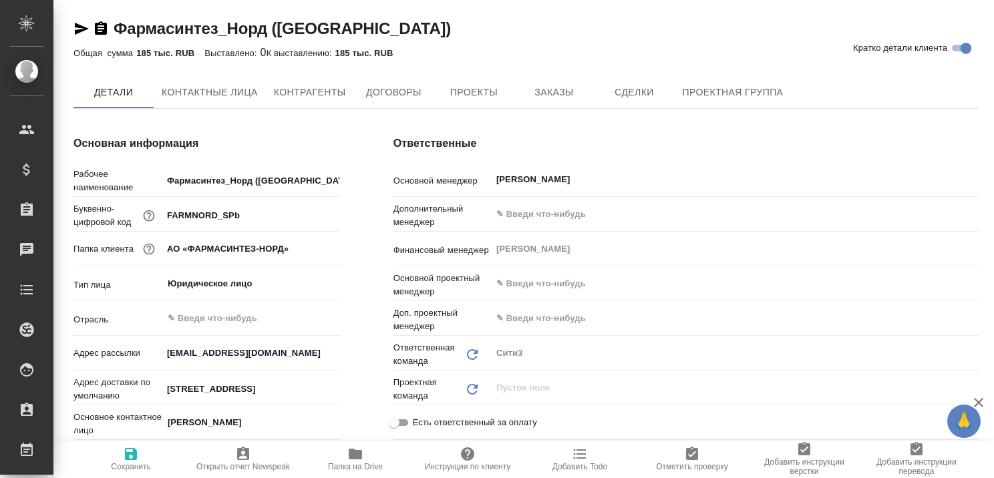
type textarea "x"
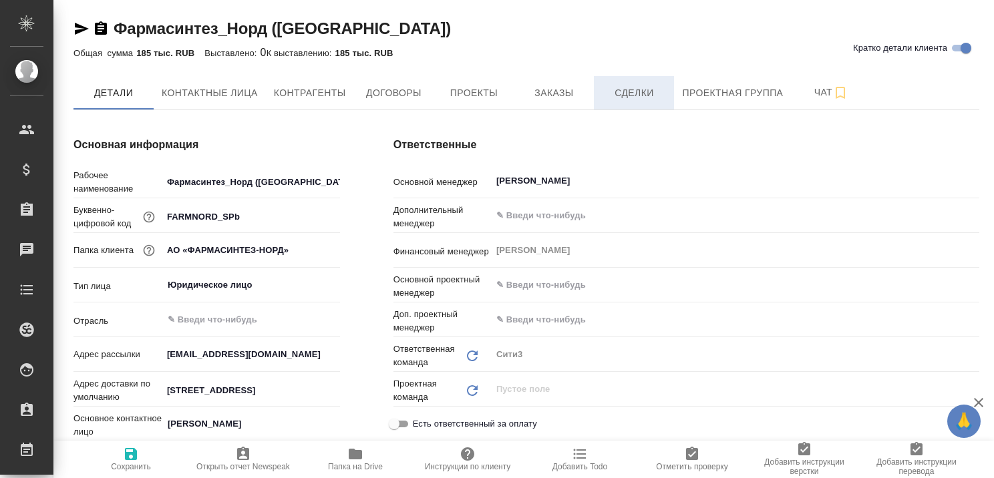
type textarea "x"
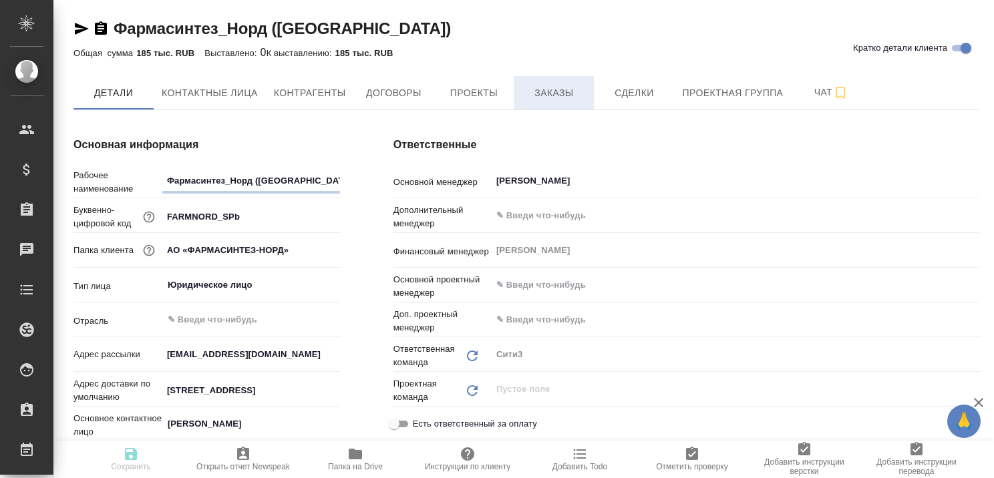
type textarea "x"
click at [556, 94] on span "Заказы" at bounding box center [554, 93] width 64 height 17
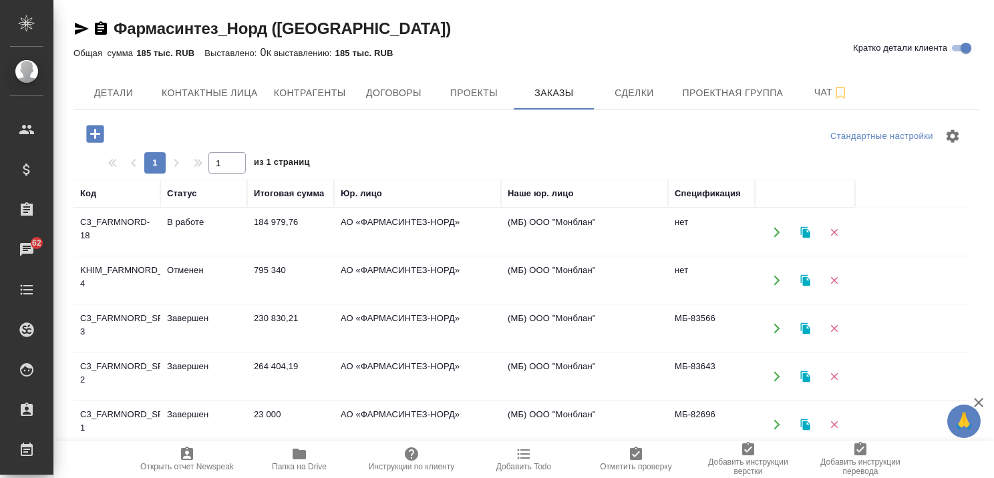
click at [194, 219] on td "В работе" at bounding box center [203, 232] width 87 height 47
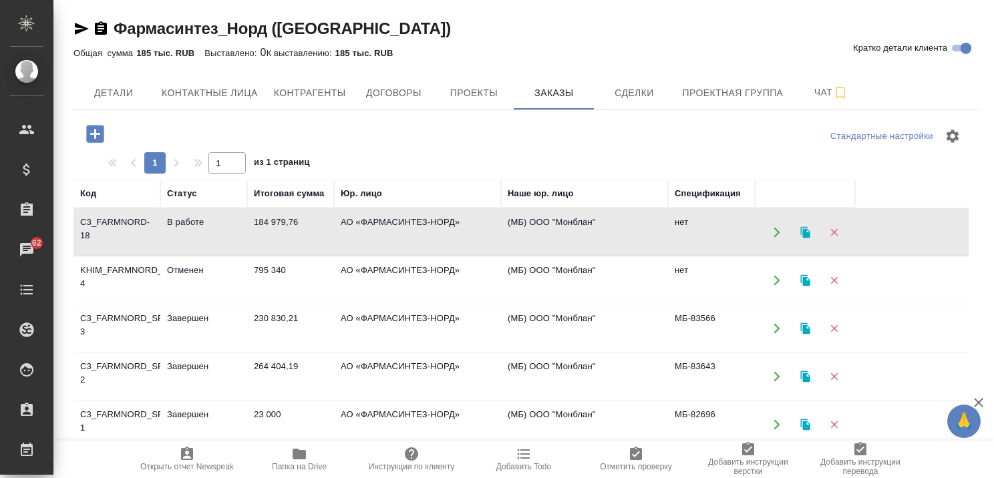
click at [194, 219] on td "В работе" at bounding box center [203, 232] width 87 height 47
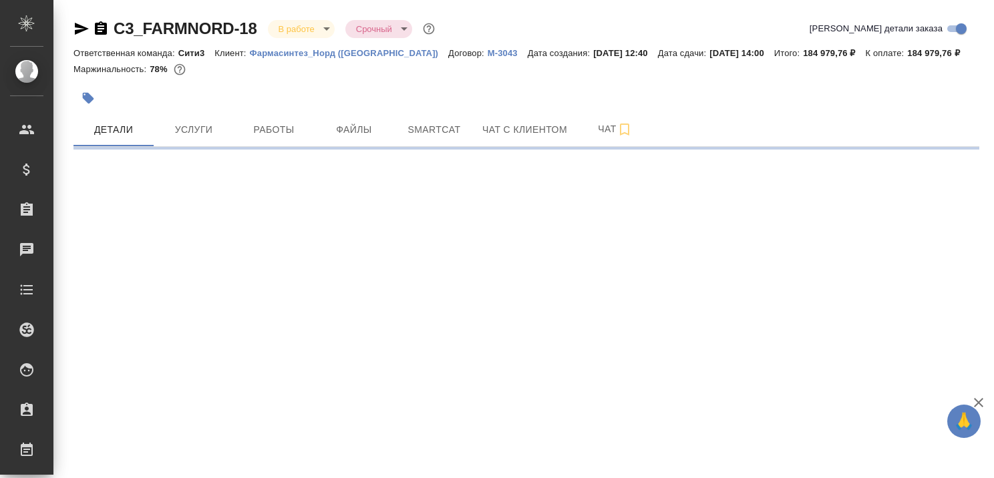
select select "RU"
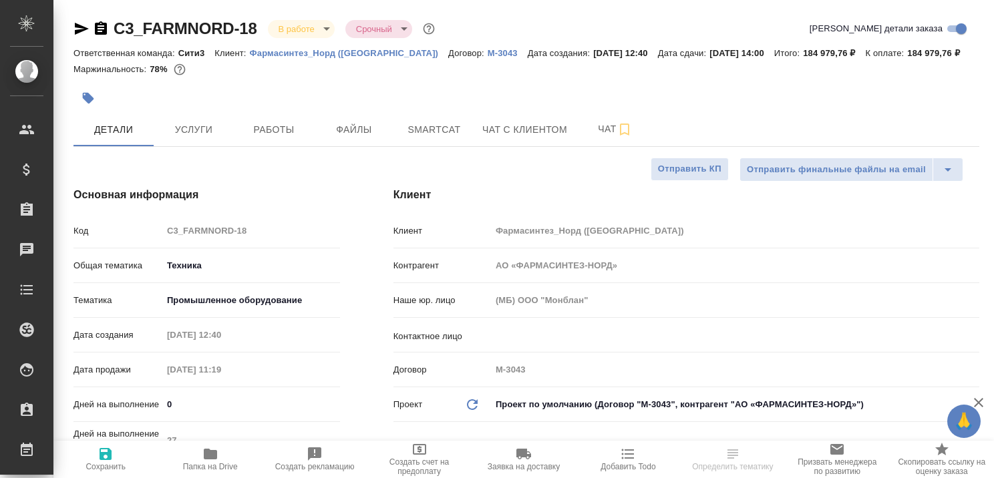
type textarea "x"
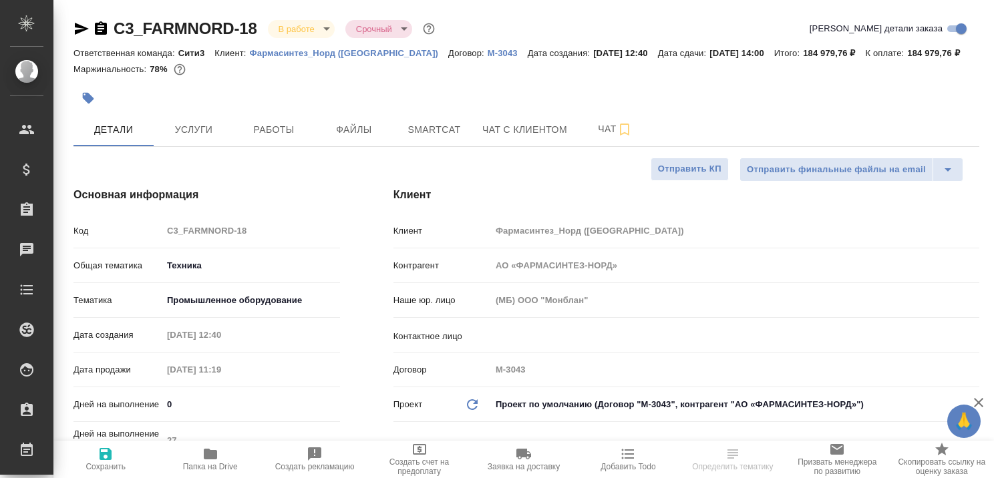
type textarea "x"
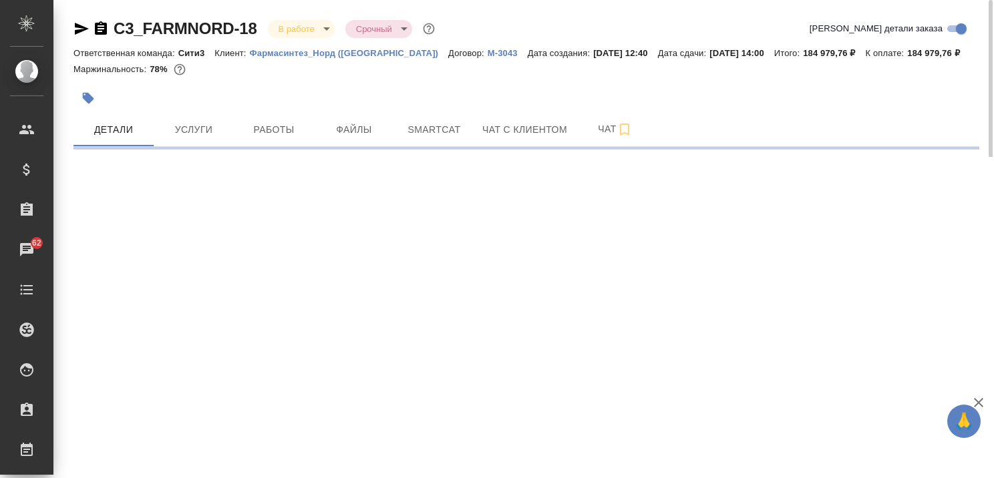
select select "RU"
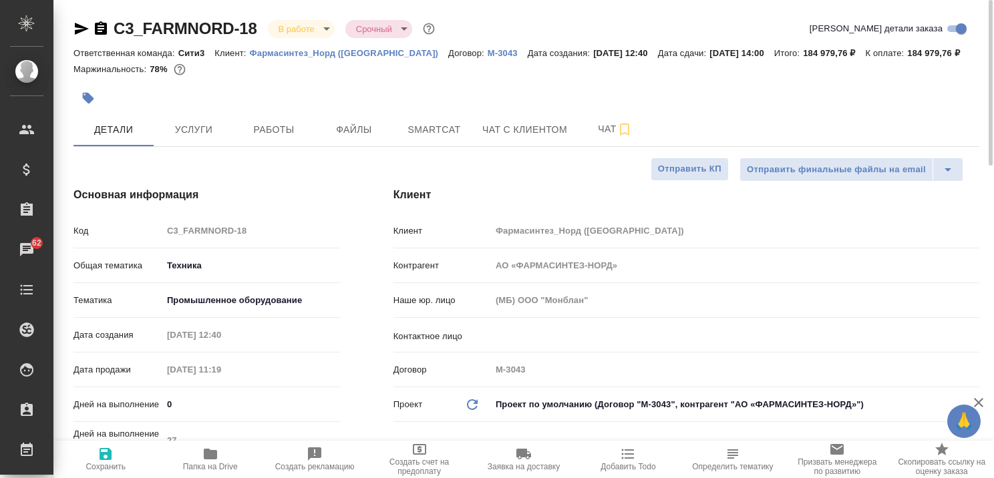
type textarea "x"
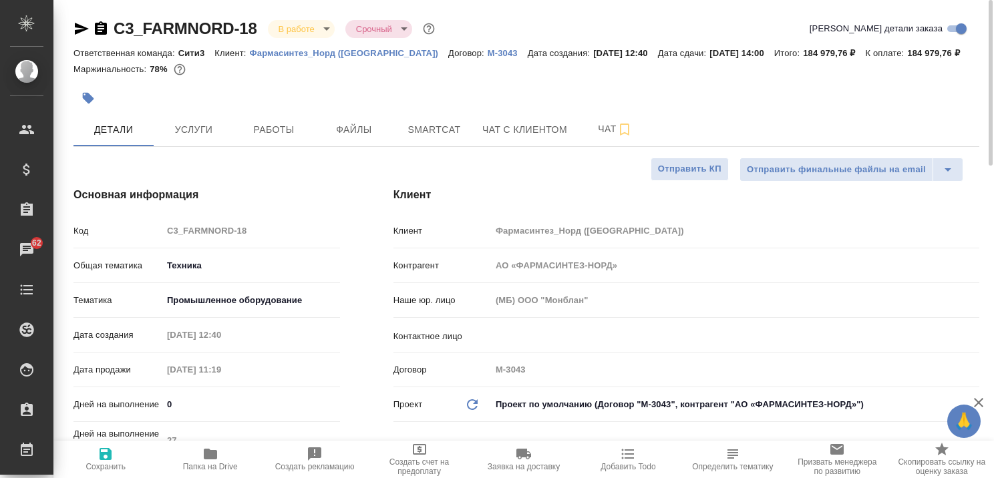
type textarea "x"
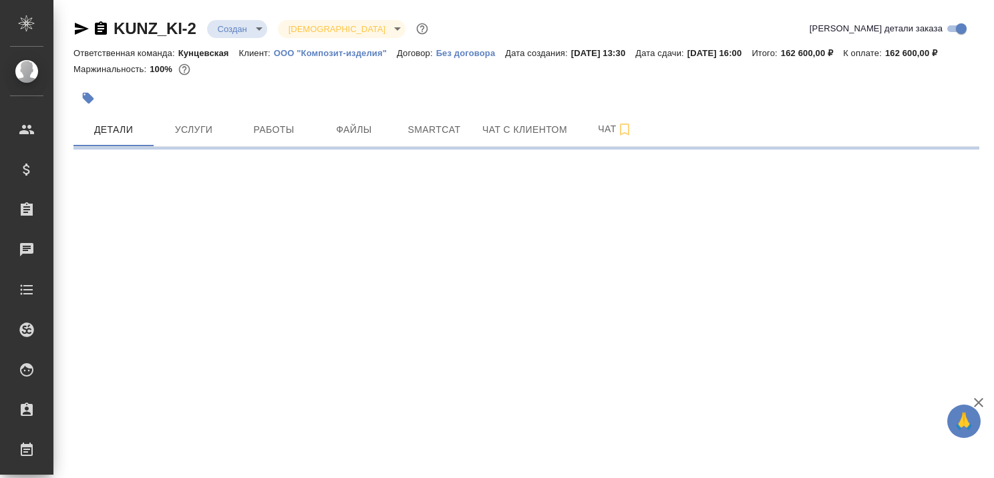
select select "RU"
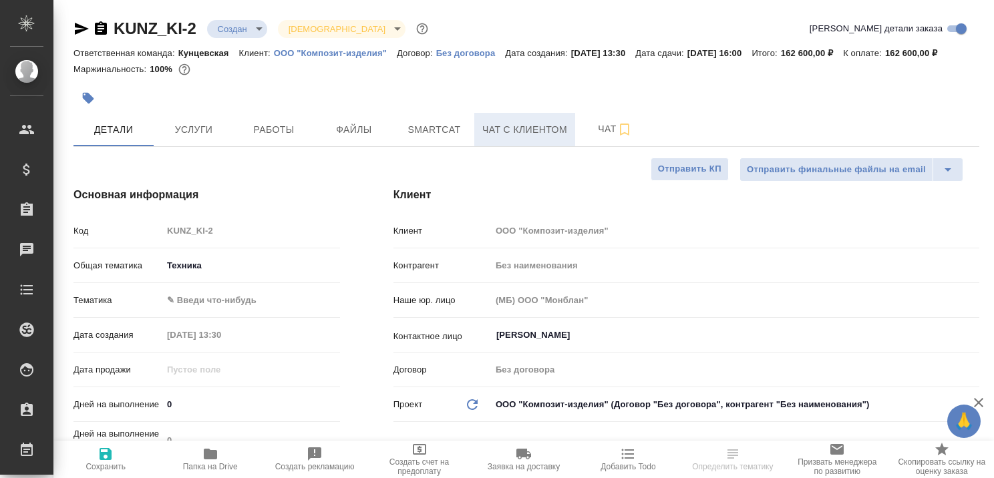
type textarea "x"
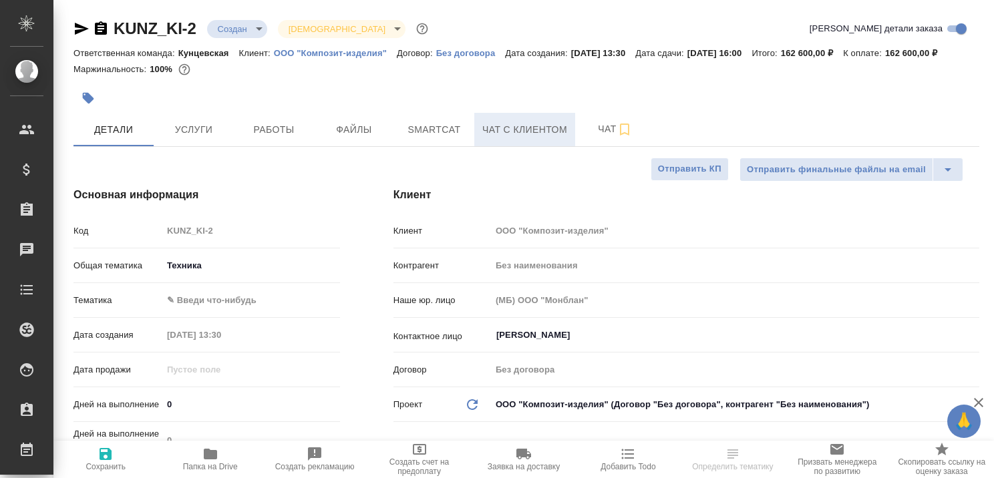
type textarea "x"
click at [496, 138] on span "Чат с клиентом" at bounding box center [524, 130] width 85 height 17
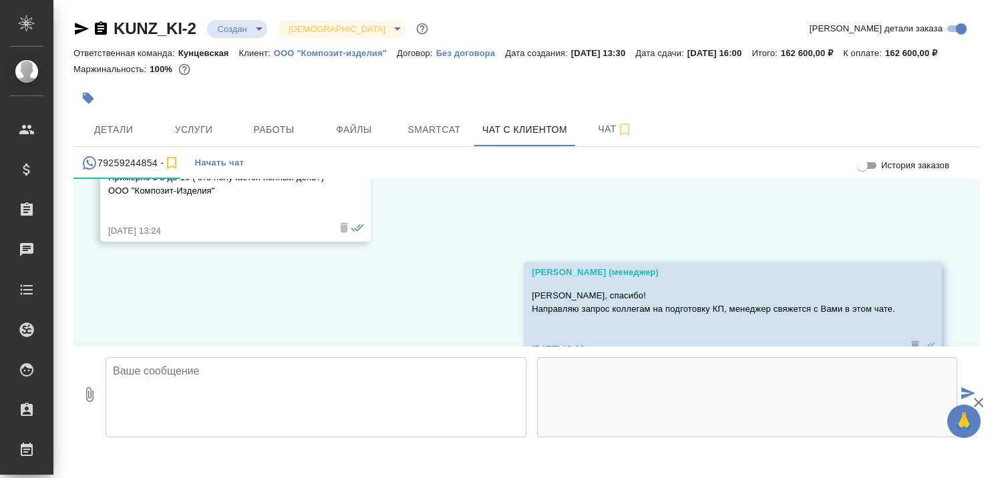
scroll to position [753, 0]
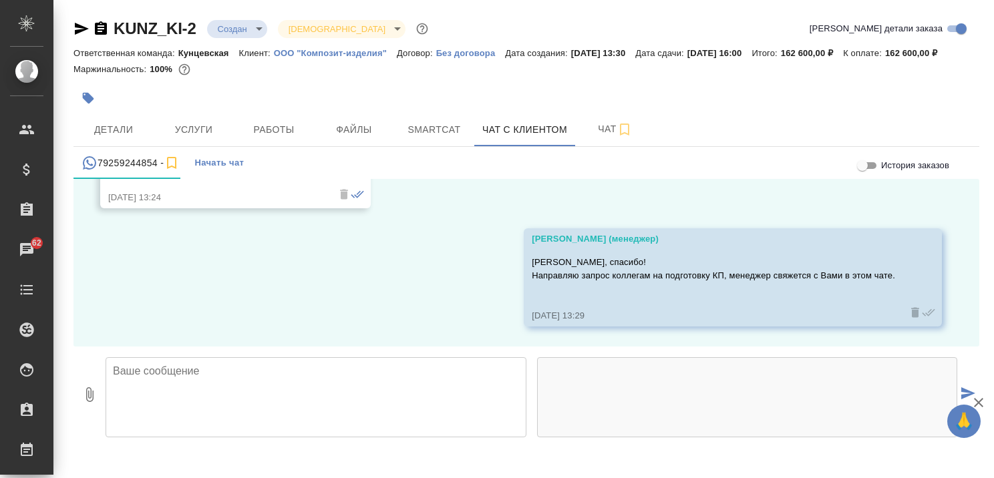
click at [210, 379] on textarea at bounding box center [316, 397] width 421 height 80
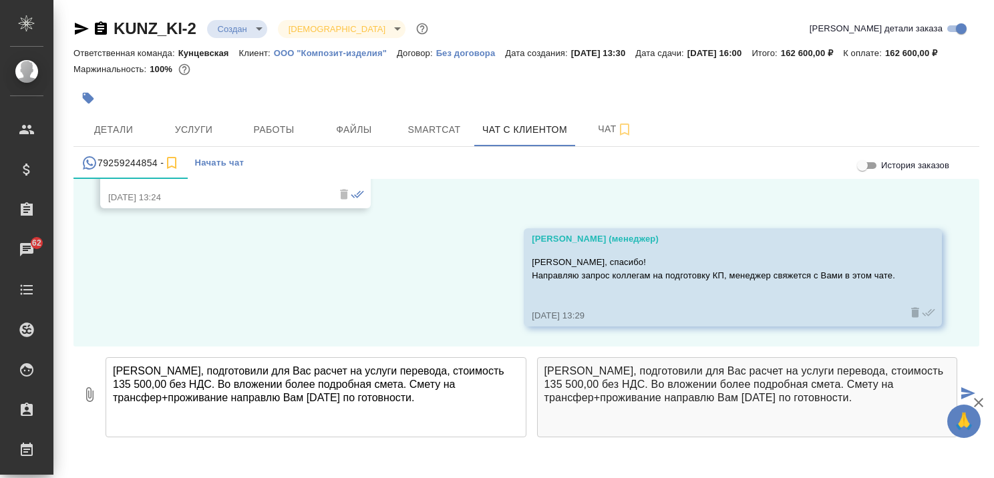
type textarea "[PERSON_NAME], подготовили для Вас расчет на услуги перевода, стоимость 135 500…"
click at [94, 403] on icon "button" at bounding box center [89, 395] width 16 height 16
type input "C:\fakepath\Proposal_KUNZ_KI-2.pdf"
click at [977, 400] on icon "button" at bounding box center [979, 403] width 16 height 16
click at [968, 399] on icon "submit" at bounding box center [968, 393] width 14 height 12
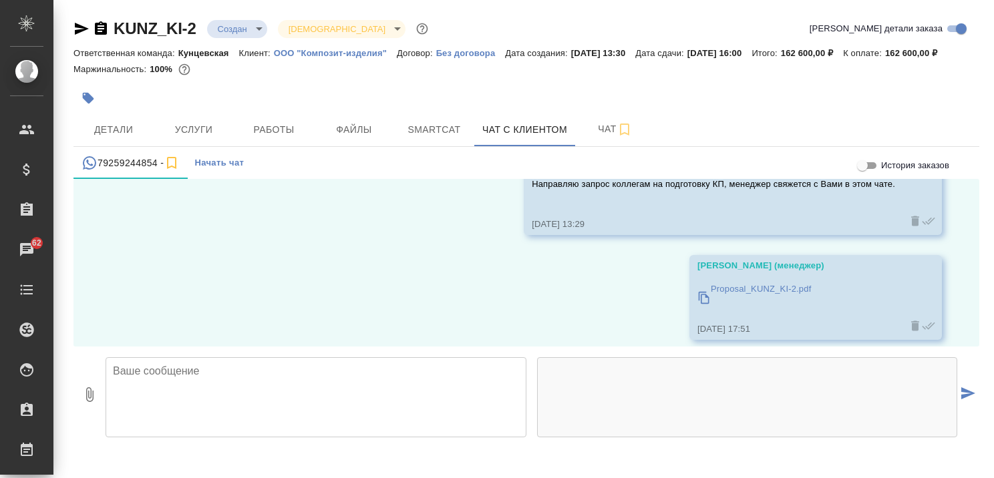
scroll to position [975, 0]
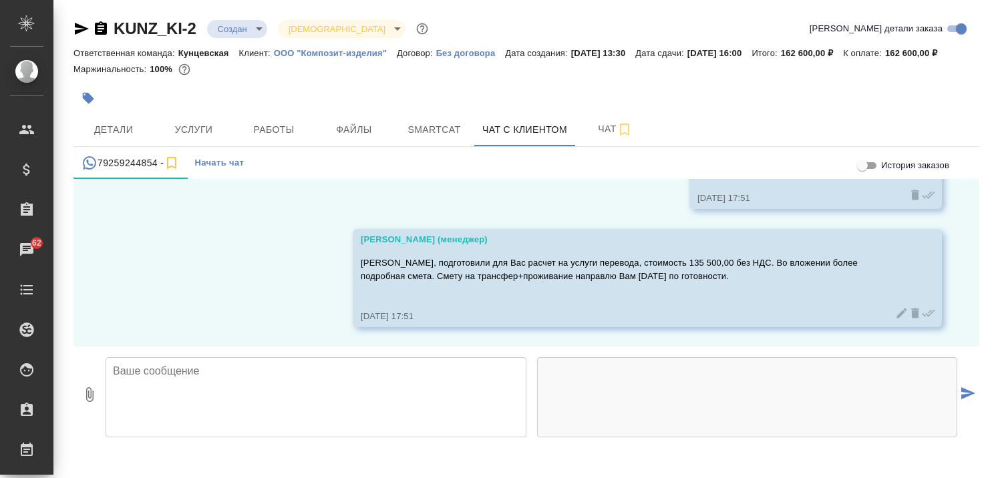
click at [420, 397] on textarea at bounding box center [316, 397] width 421 height 80
click at [90, 403] on icon "button" at bounding box center [89, 395] width 16 height 16
type input "C:\fakepath\Proposal_KUNZ_KI-2.pdf"
click at [967, 399] on icon "submit" at bounding box center [968, 393] width 14 height 12
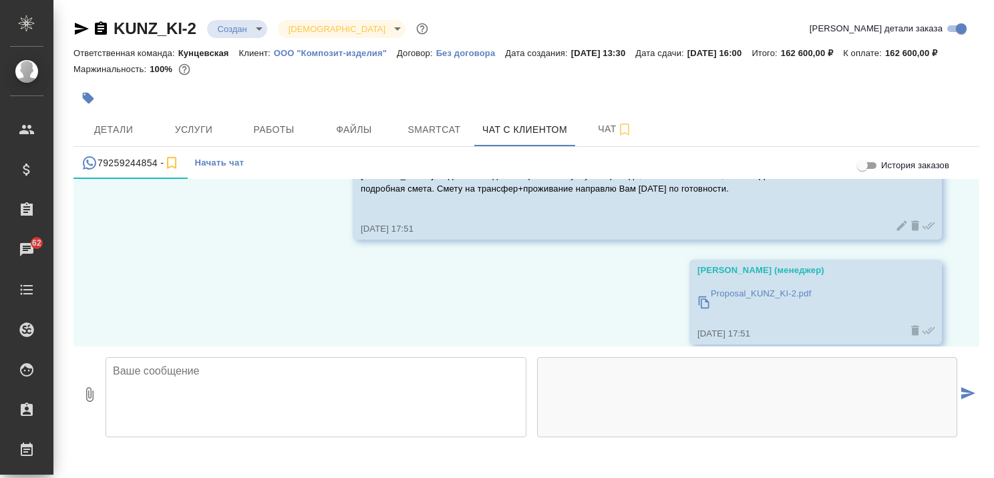
scroll to position [1080, 0]
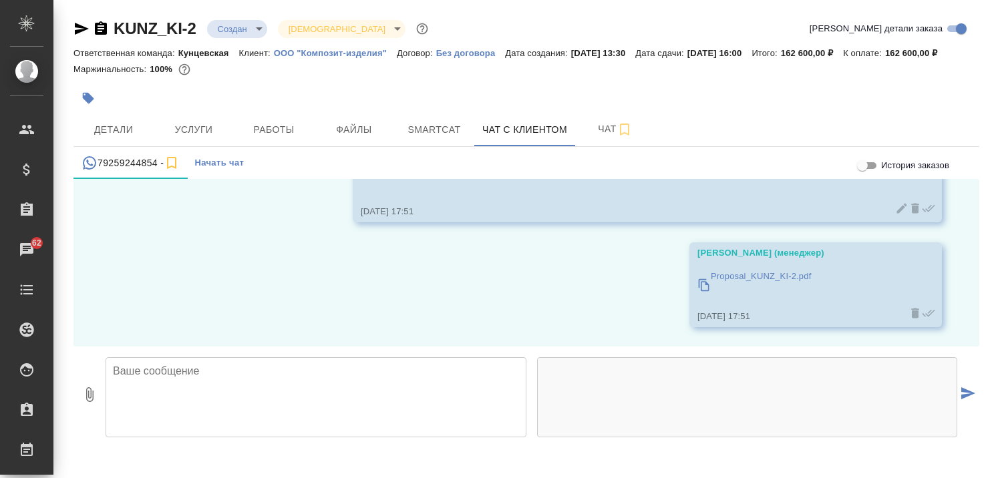
click at [911, 319] on icon at bounding box center [915, 314] width 8 height 10
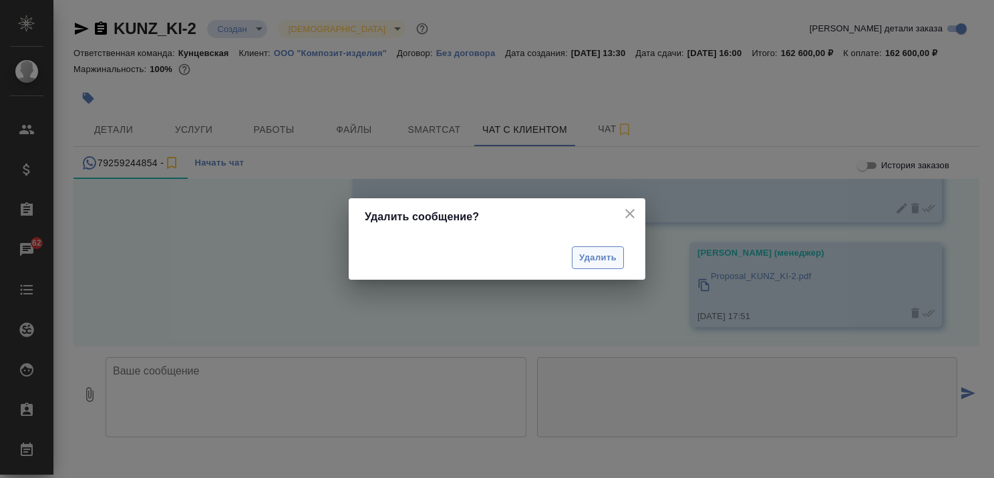
click at [587, 259] on span "Удалить" at bounding box center [597, 258] width 37 height 15
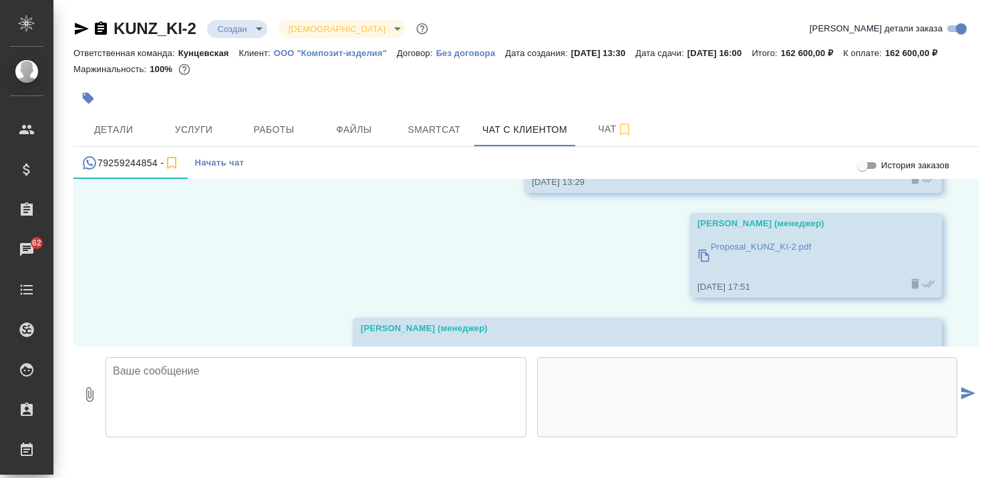
scroll to position [975, 0]
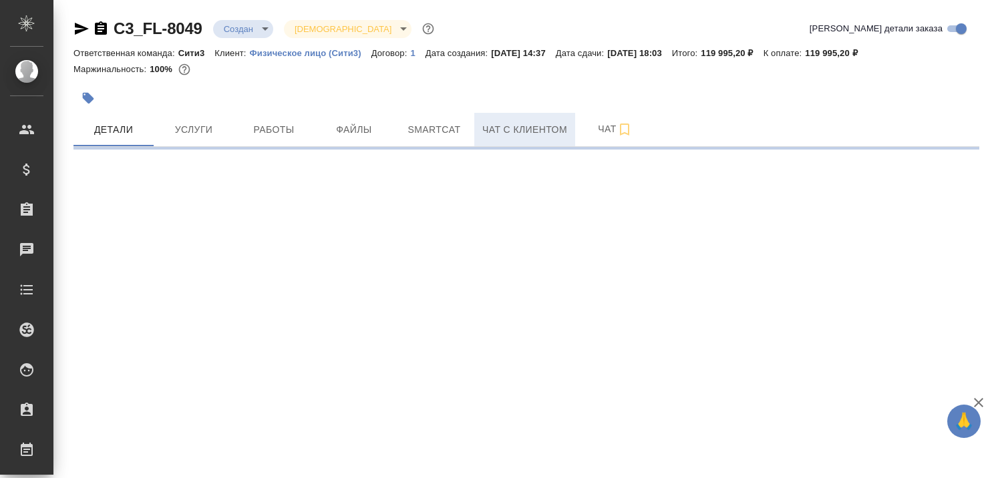
click at [510, 127] on span "Чат с клиентом" at bounding box center [524, 130] width 85 height 17
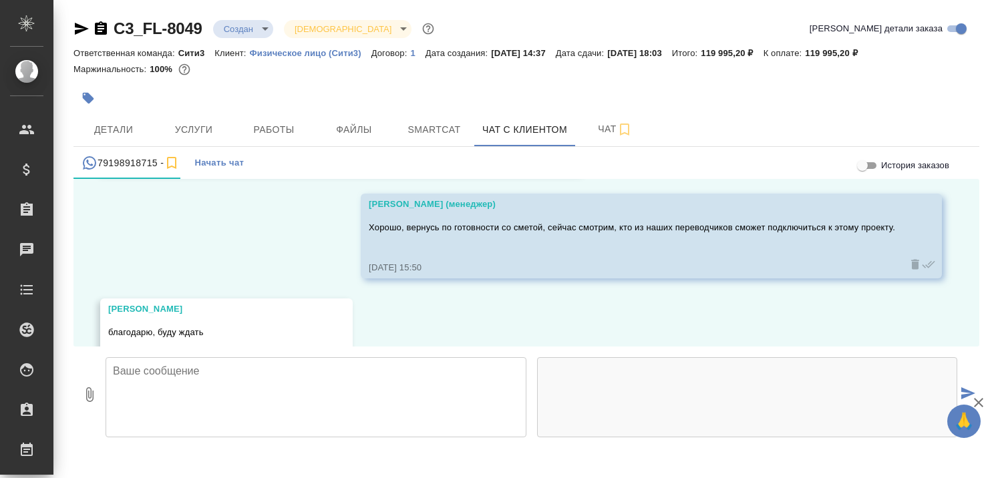
scroll to position [738, 0]
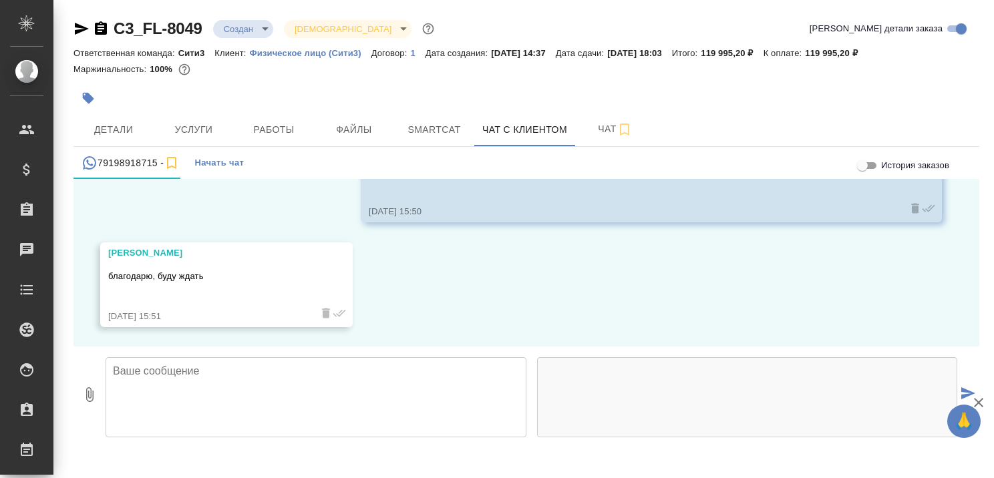
click at [334, 391] on textarea at bounding box center [316, 397] width 421 height 80
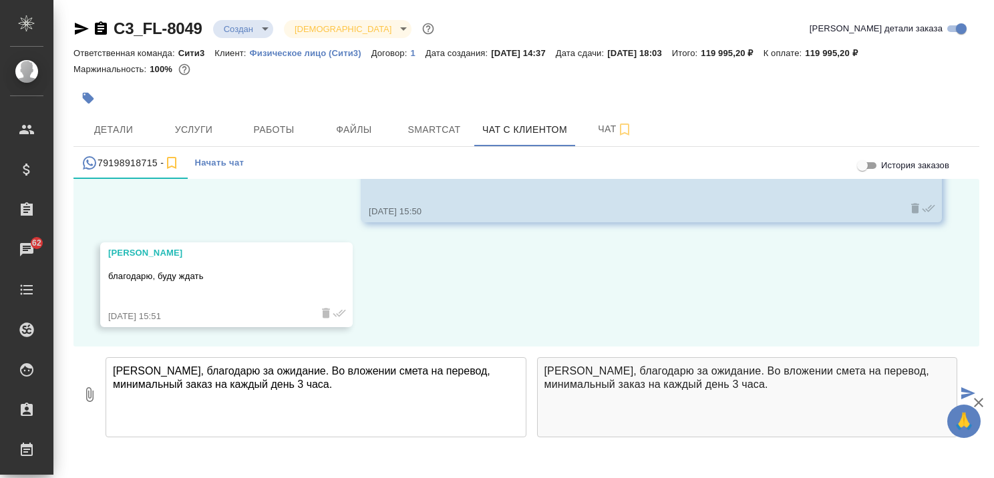
click at [340, 387] on textarea "Екатерина, благодарю за ожидание. Во вложении смета на перевод, минимальный зак…" at bounding box center [316, 397] width 421 height 80
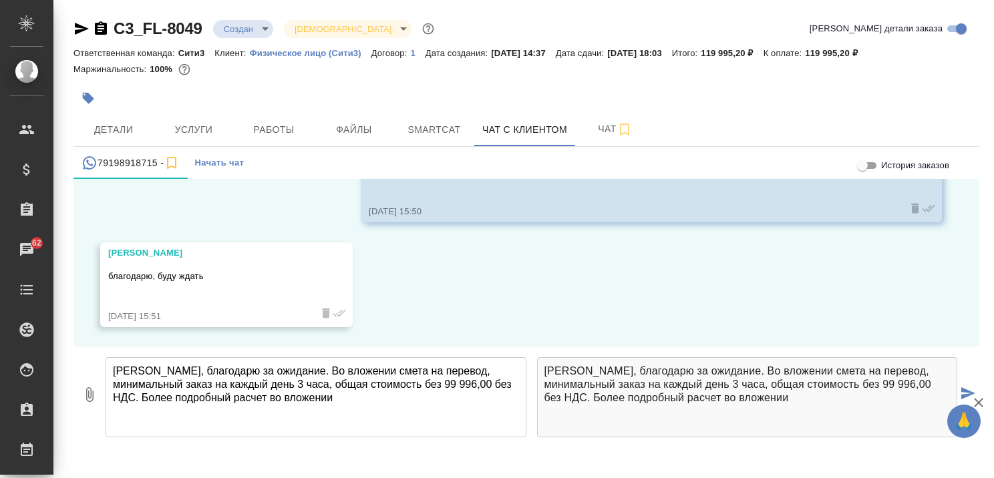
click at [410, 372] on textarea "Екатерина, благодарю за ожидание. Во вложении смета на перевод, минимальный зак…" at bounding box center [316, 397] width 421 height 80
click at [152, 385] on textarea "Екатерина, благодарю за ожидание. Во вложении смета на синхронный перевод, мини…" at bounding box center [316, 397] width 421 height 80
click at [432, 398] on textarea "Екатерина, благодарю за ожидание. Во вложении смета на синхронный перевод, мини…" at bounding box center [316, 397] width 421 height 80
click at [487, 387] on textarea "Екатерина, благодарю за ожидание. Во вложении смета на синхронный перевод, мини…" at bounding box center [316, 397] width 421 height 80
click at [337, 401] on textarea "Екатерина, благодарю за ожидание. Во вложении смета на синхронный перевод, мини…" at bounding box center [316, 397] width 421 height 80
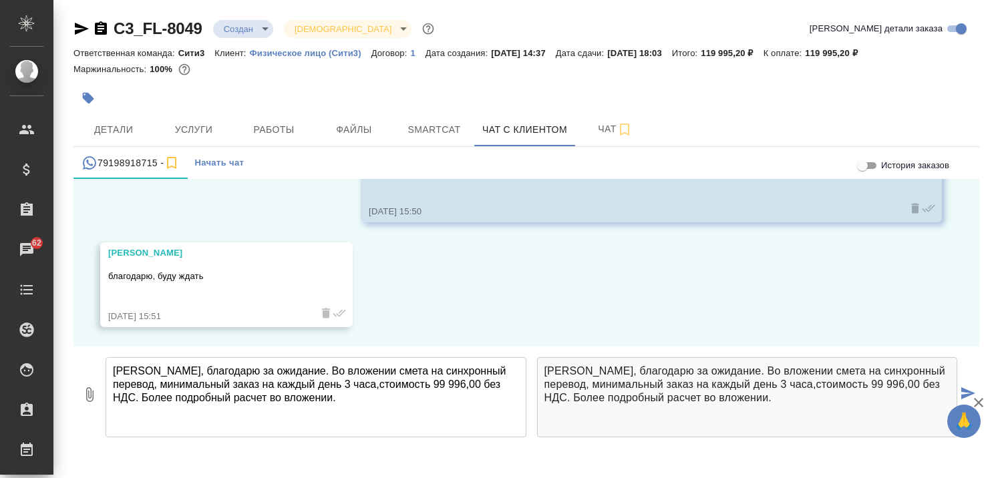
type textarea "Екатерина, благодарю за ожидание. Во вложении смета на синхронный перевод, мини…"
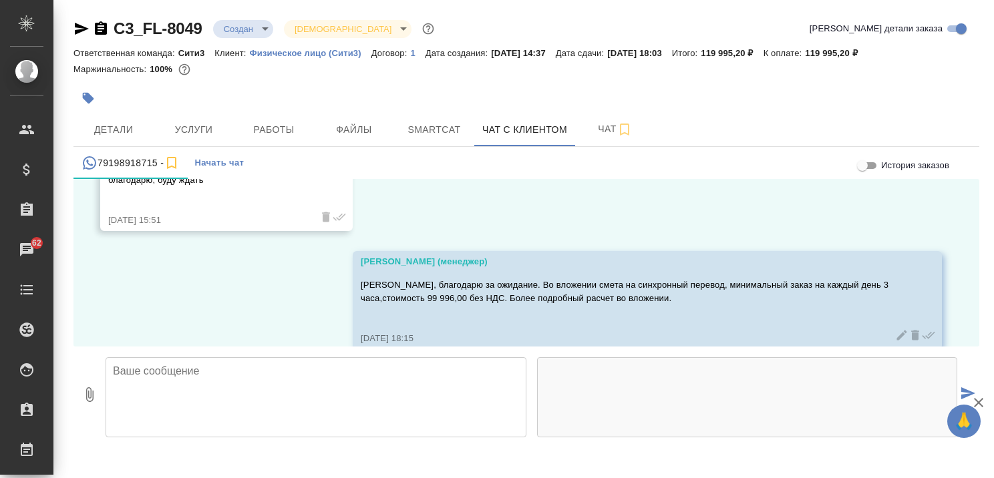
scroll to position [856, 0]
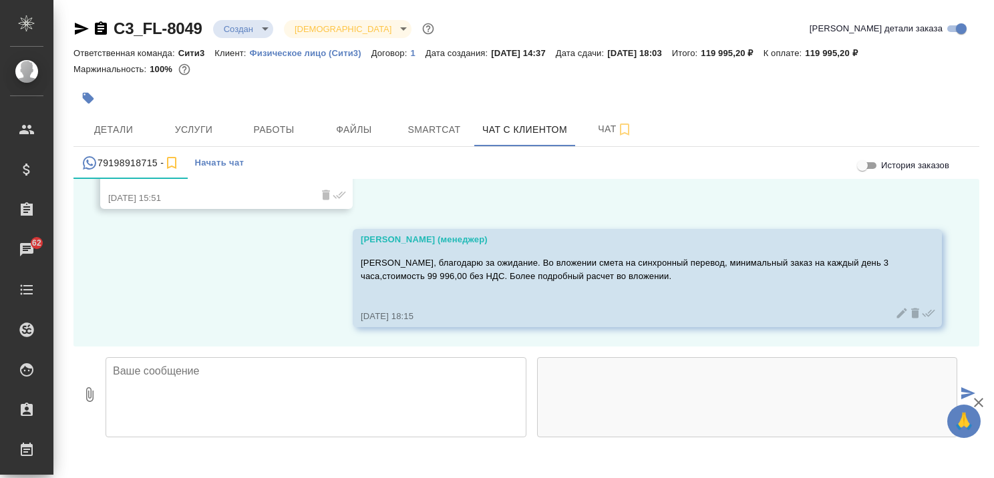
click at [87, 395] on icon "button" at bounding box center [89, 394] width 7 height 15
type input "C:\fakepath\Proposal_C3_FL-8049.pdf"
click at [978, 405] on icon "button" at bounding box center [979, 403] width 16 height 16
click at [967, 388] on icon "submit" at bounding box center [968, 393] width 14 height 12
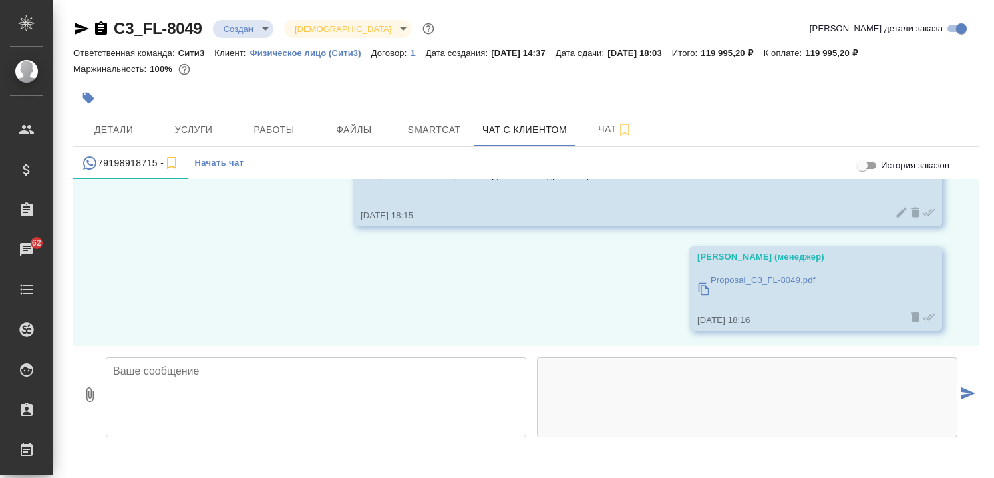
scroll to position [961, 0]
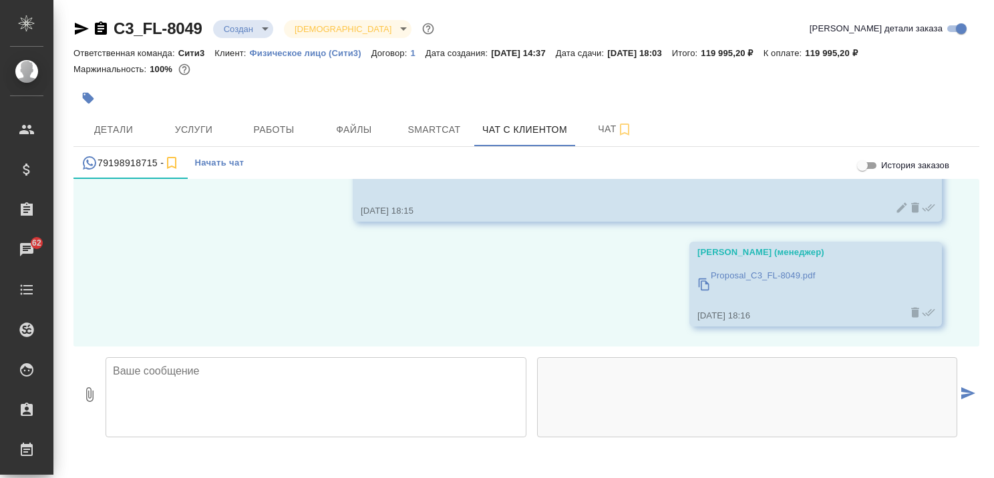
click at [403, 385] on textarea at bounding box center [316, 397] width 421 height 80
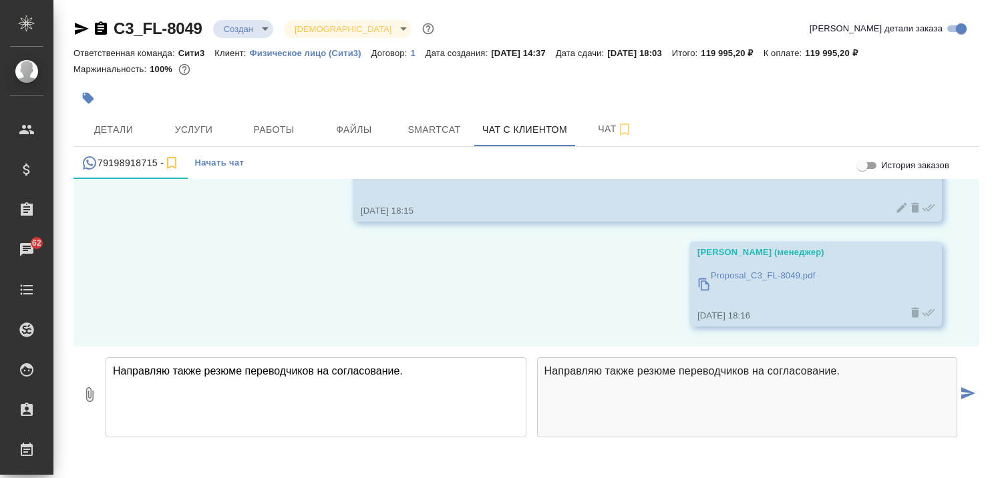
type textarea "Направляю также резюме переводчиков на согласование."
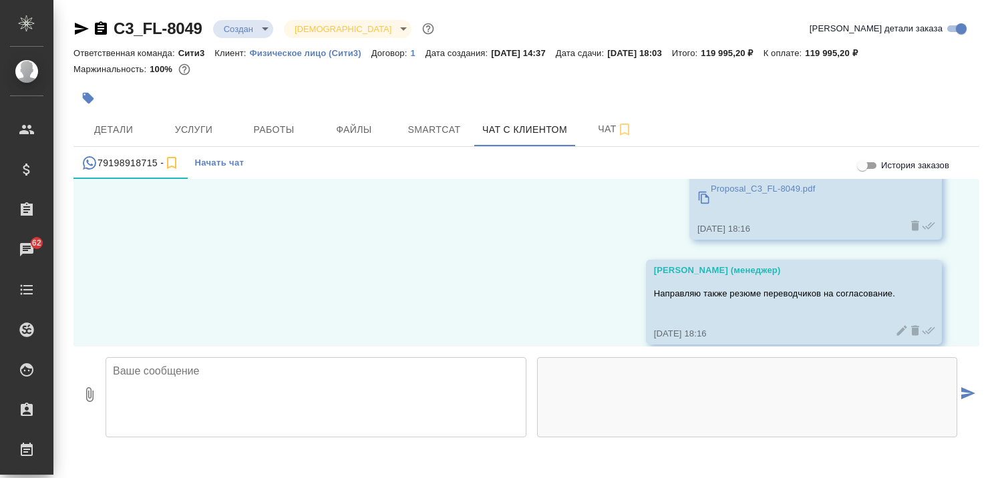
scroll to position [1066, 0]
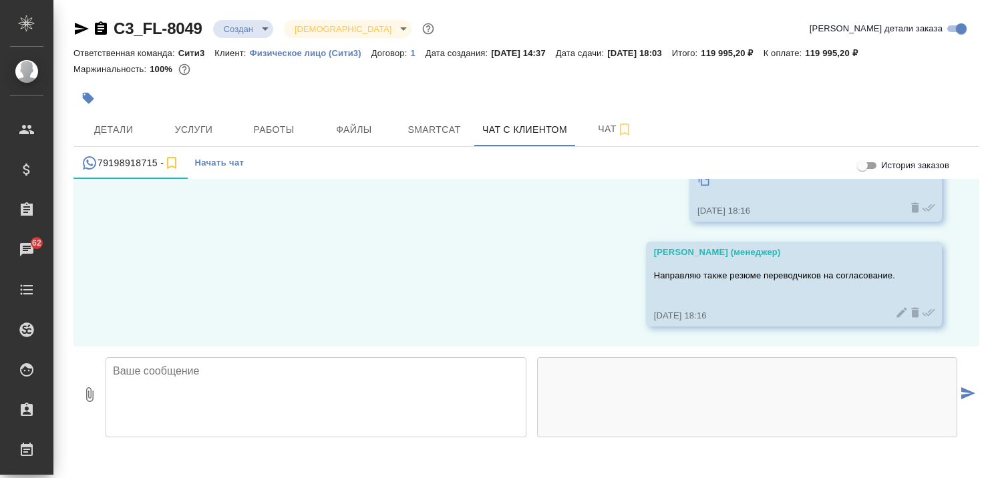
click at [94, 393] on icon "button" at bounding box center [89, 395] width 16 height 16
type input "C:\fakepath\Евгений (1) (1) (1).pdf"
click at [73, 347] on button "2" at bounding box center [89, 395] width 32 height 96
click at [94, 393] on icon "button" at bounding box center [89, 395] width 16 height 16
type input "C:\fakepath\Евгений (1) (1) (1).pdf"
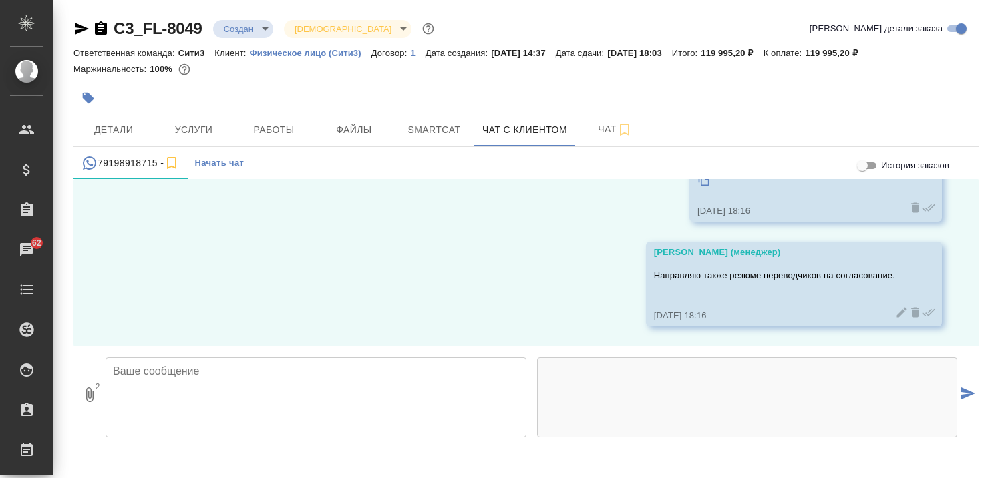
click at [970, 388] on icon "submit" at bounding box center [968, 393] width 14 height 12
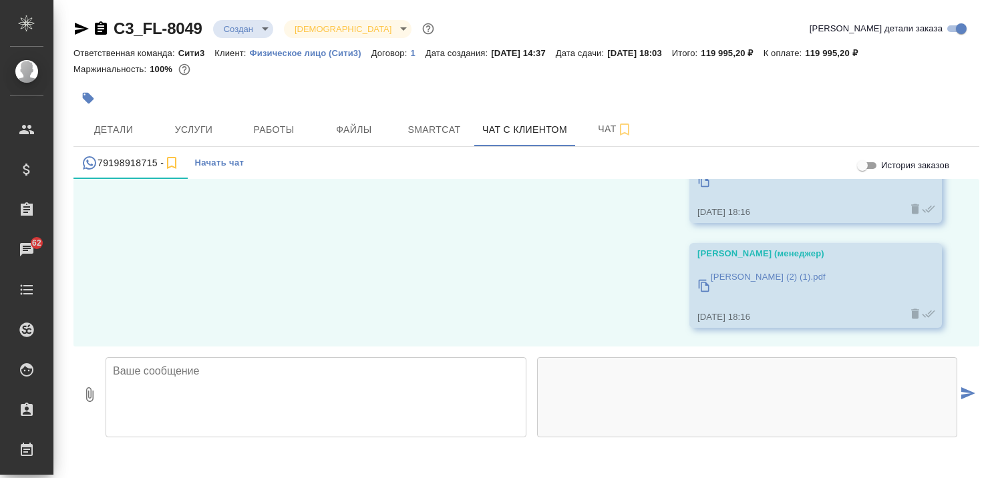
scroll to position [1275, 0]
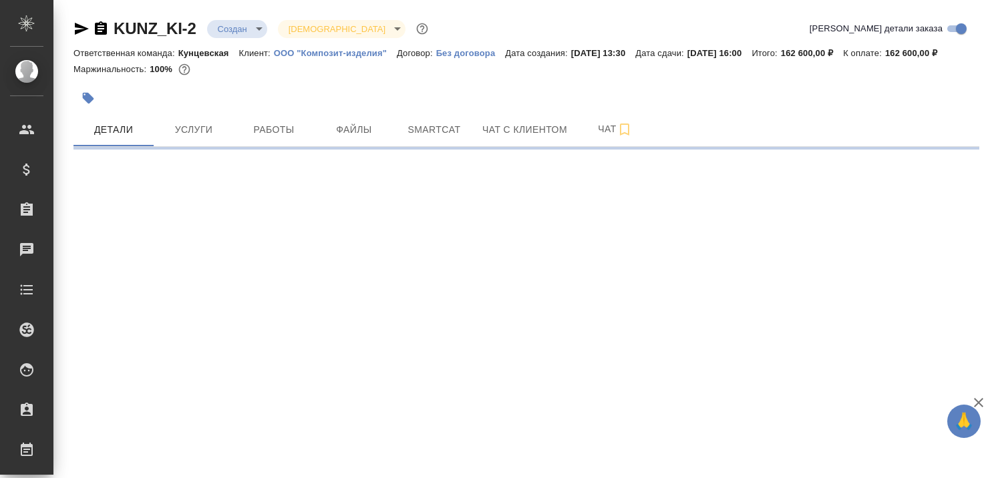
select select "RU"
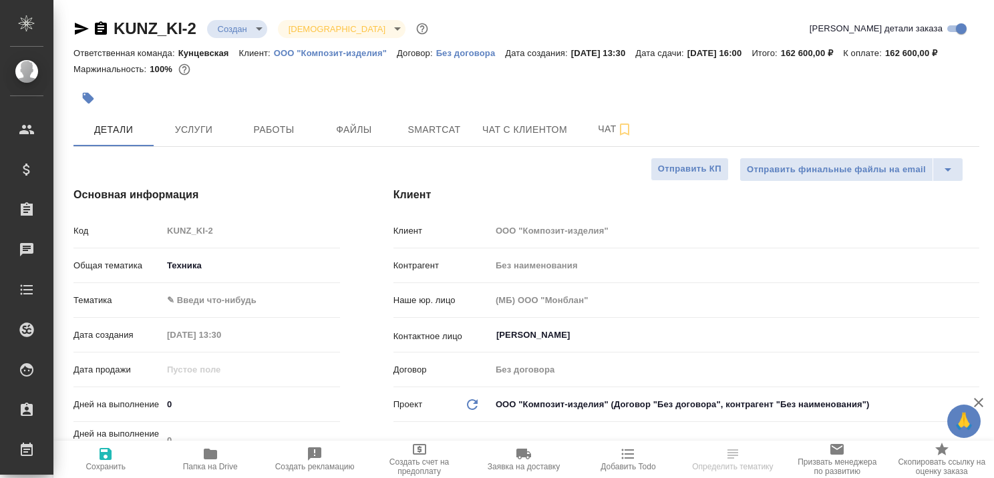
type textarea "x"
click at [510, 138] on span "Чат с клиентом" at bounding box center [524, 130] width 85 height 17
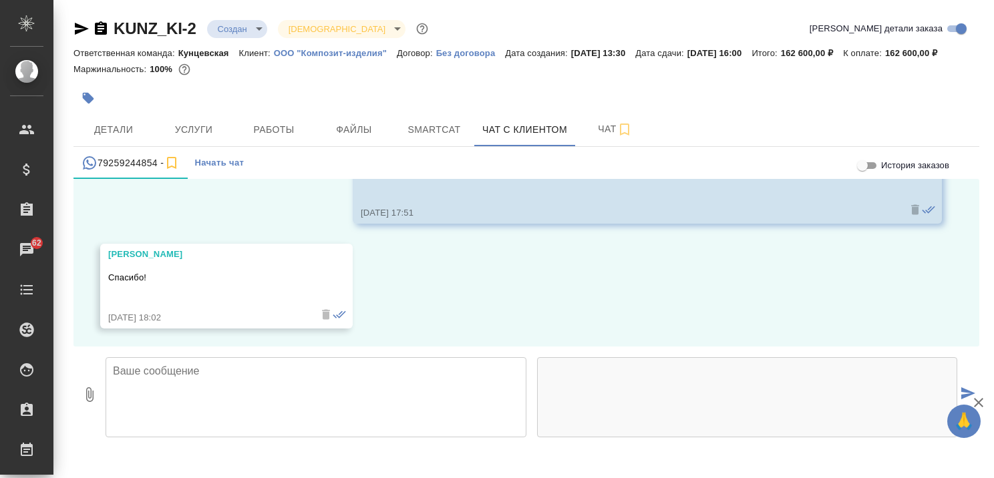
scroll to position [1080, 0]
